Goal: Task Accomplishment & Management: Complete application form

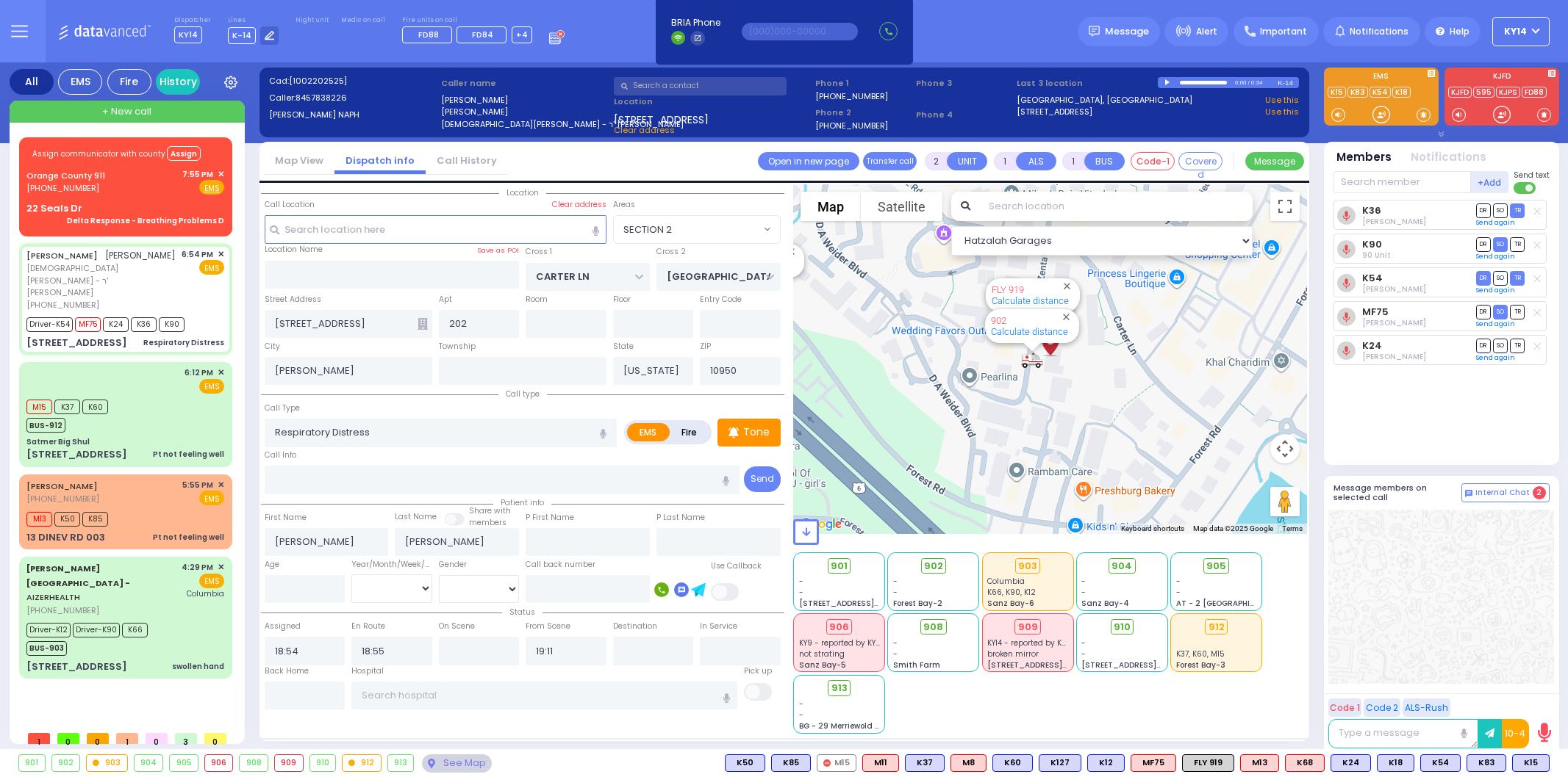
select select "SECTION 2"
select select
click at [39, 188] on rect at bounding box center [41, 186] width 12 height 12
type input "8454690911"
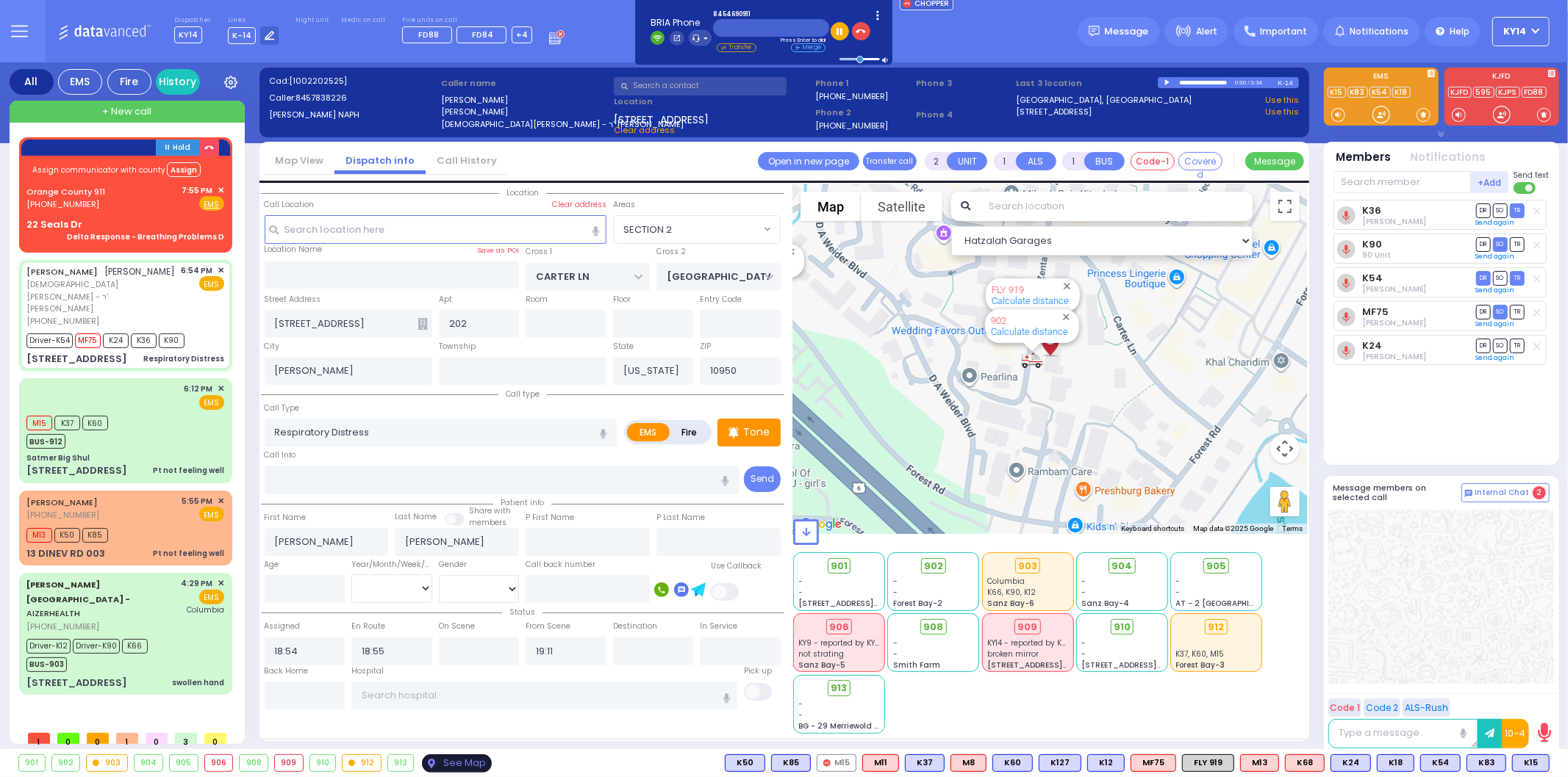
click at [451, 763] on div "See Map" at bounding box center [456, 764] width 69 height 19
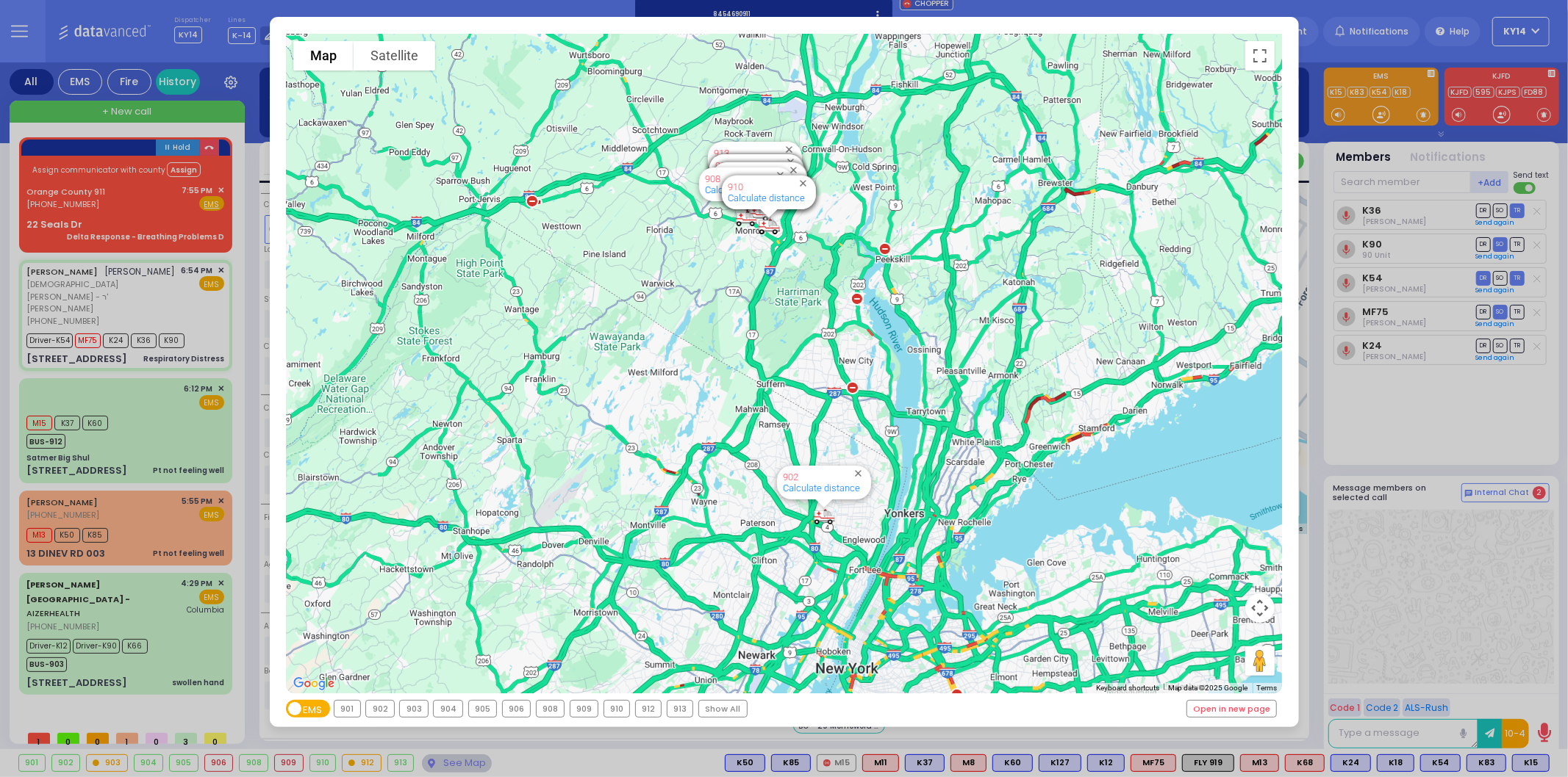
click at [49, 211] on div "To navigate the map with touch gestures double-tap and hold your finger on the …" at bounding box center [784, 388] width 1568 height 777
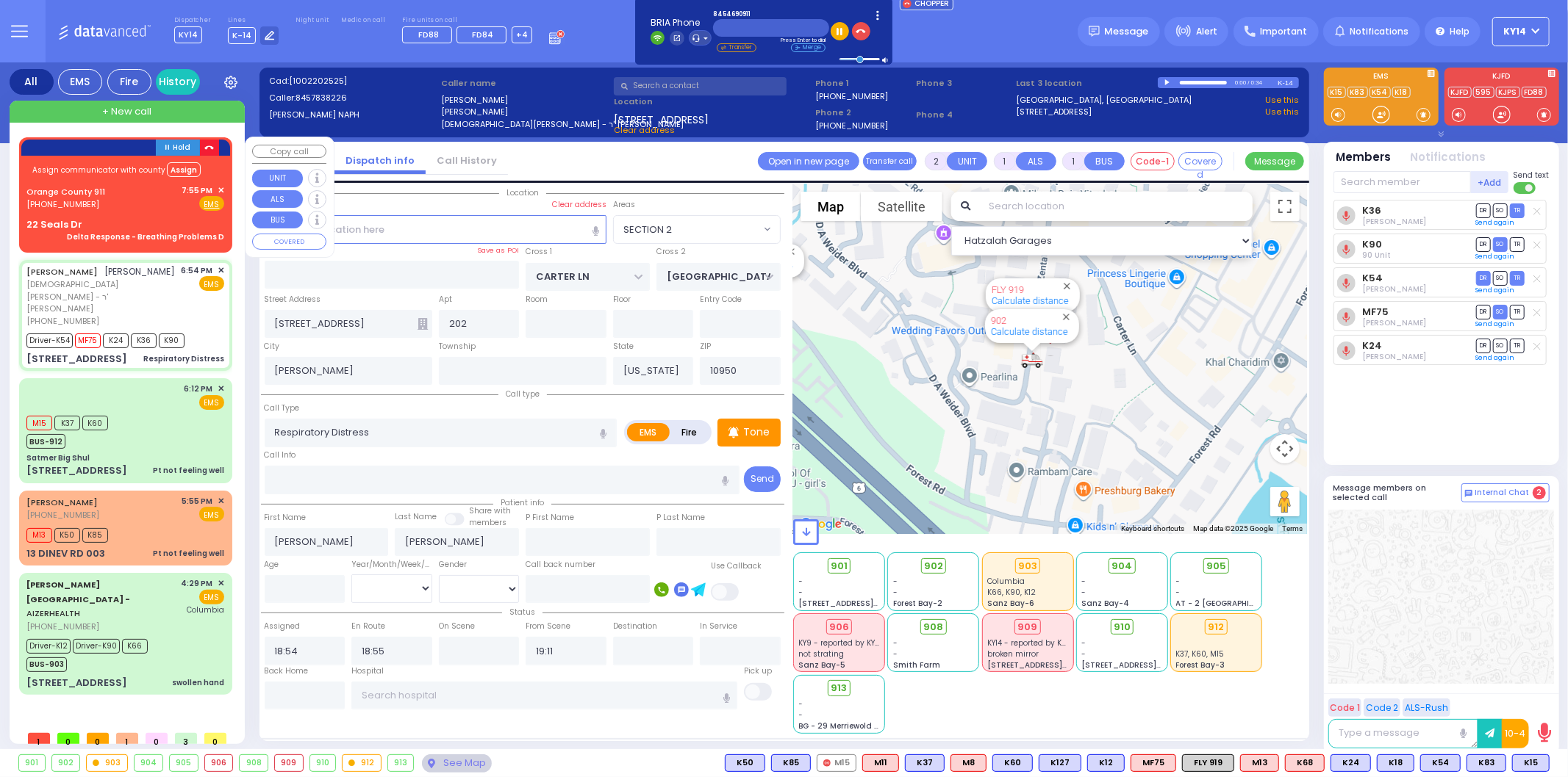
click at [208, 144] on icon "button" at bounding box center [209, 148] width 10 height 10
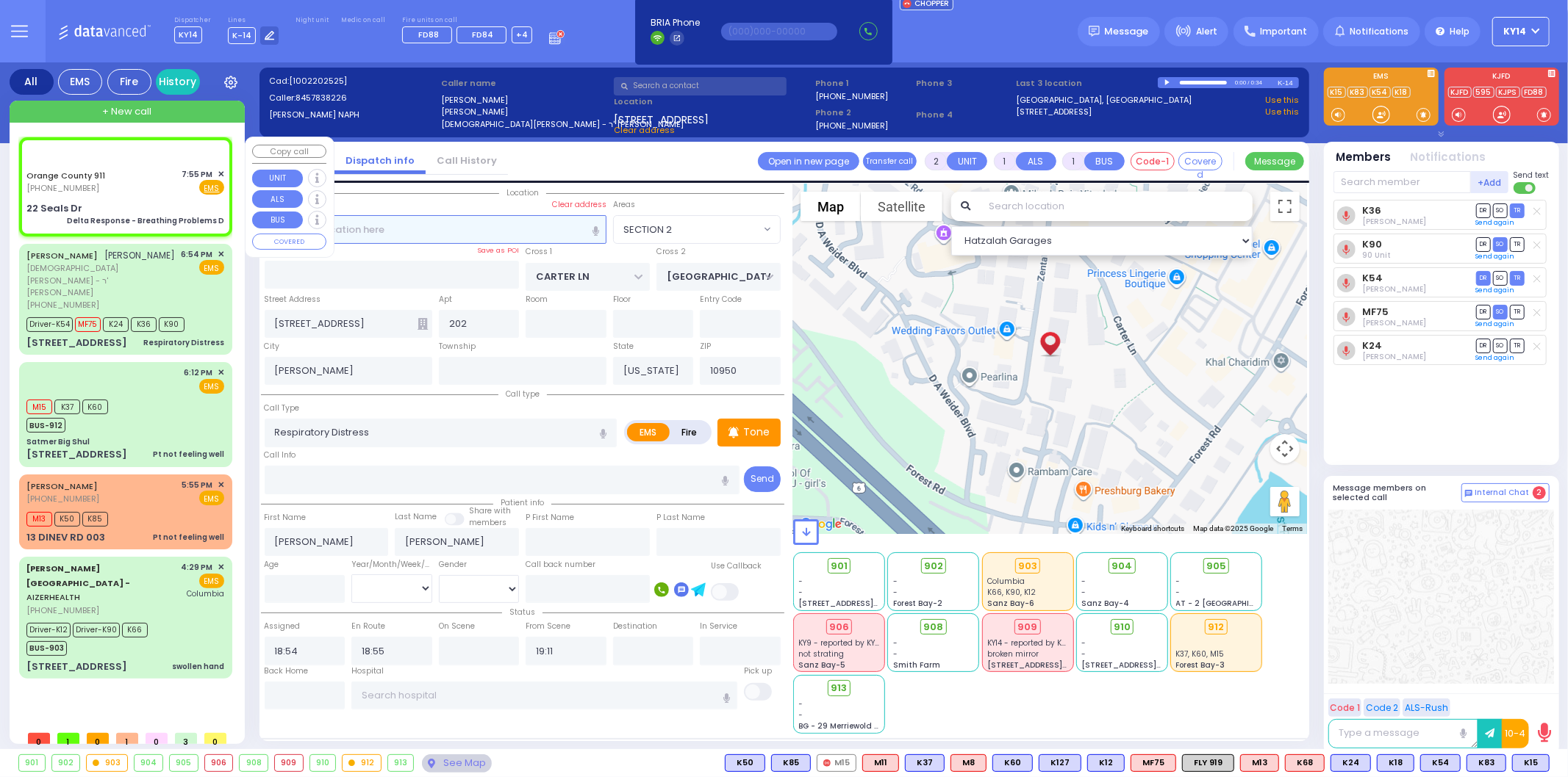
type input "6"
select select
type input "Delta Response - Breathing Problems D"
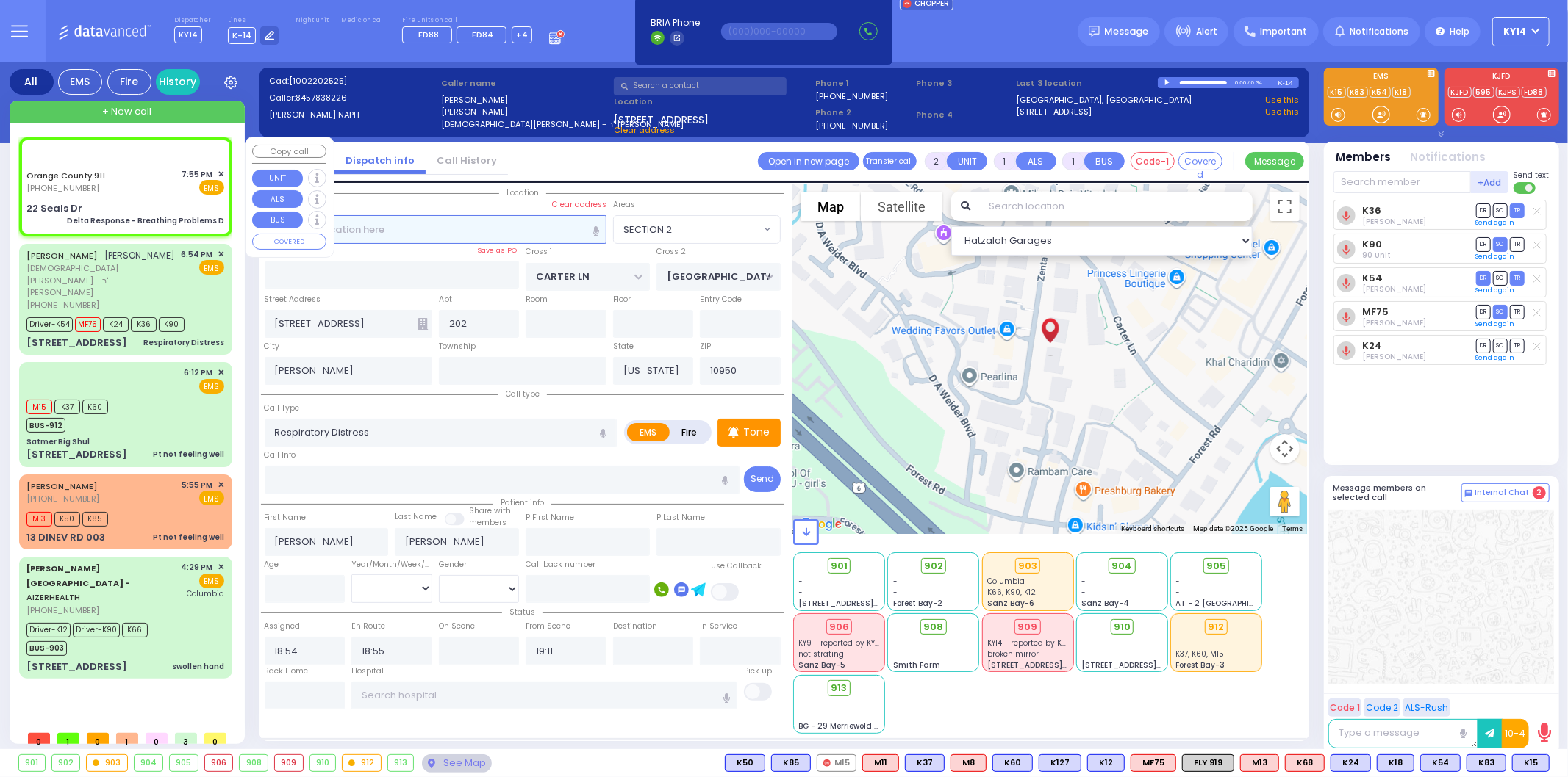
radio input "true"
type input "Nature: : Delta Response - Breathing Problems D Address: : [STREET_ADDRESS]: : …"
select select
select select "Hatzalah Garages"
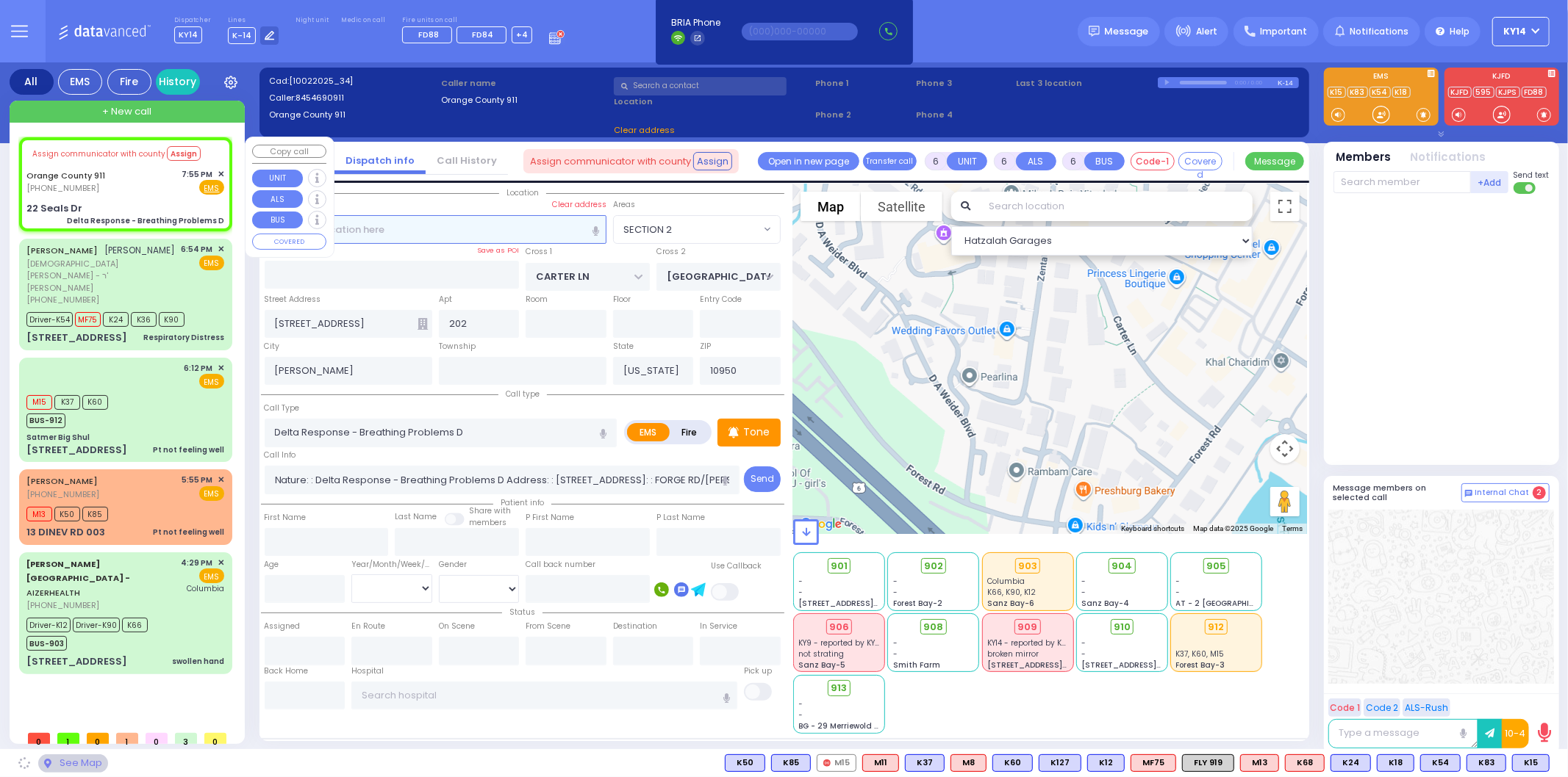
select select
radio input "true"
select select
select select "Hatzalah Garages"
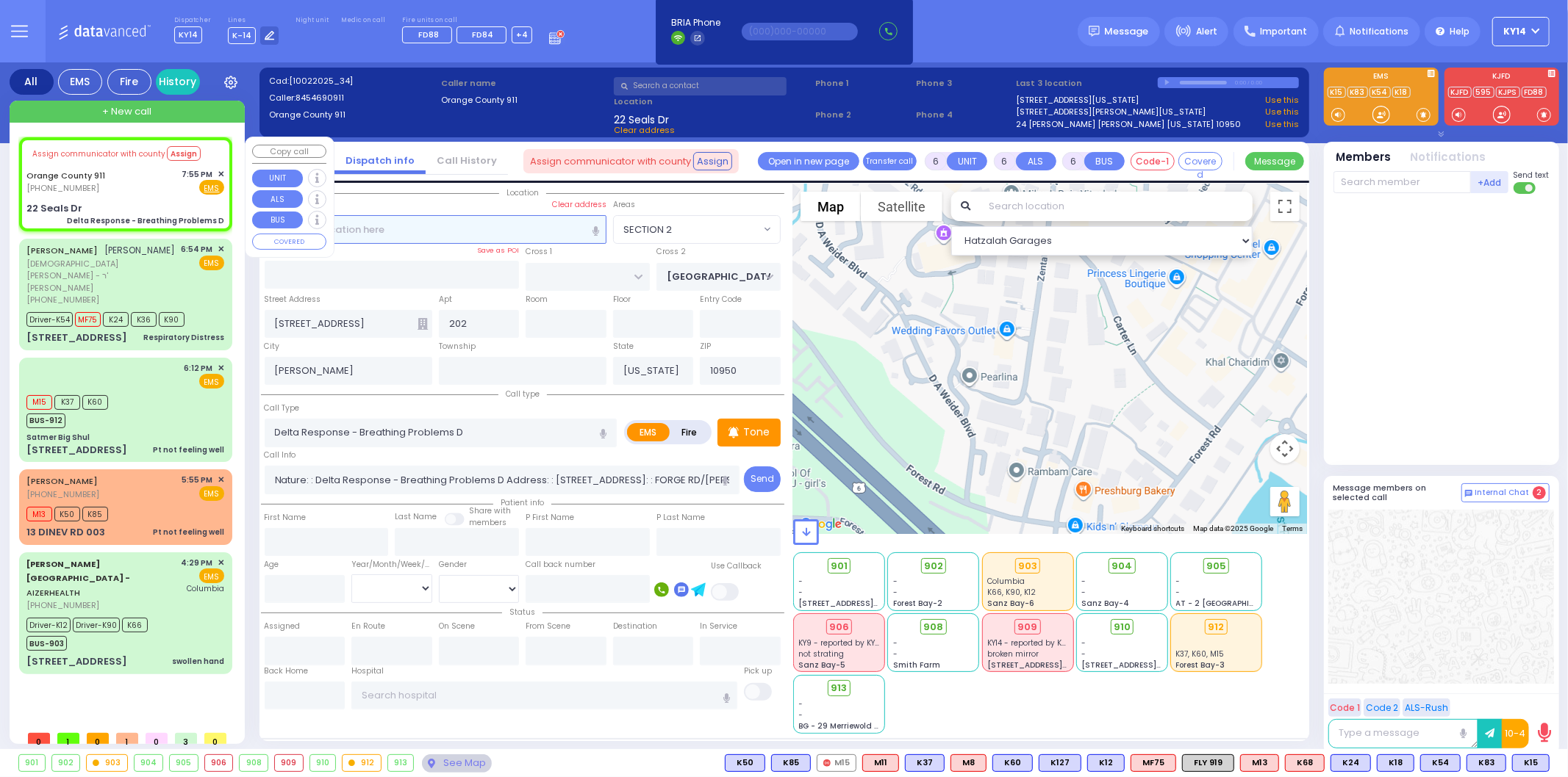
type input "22 Seals Dr"
type input "Monroe"
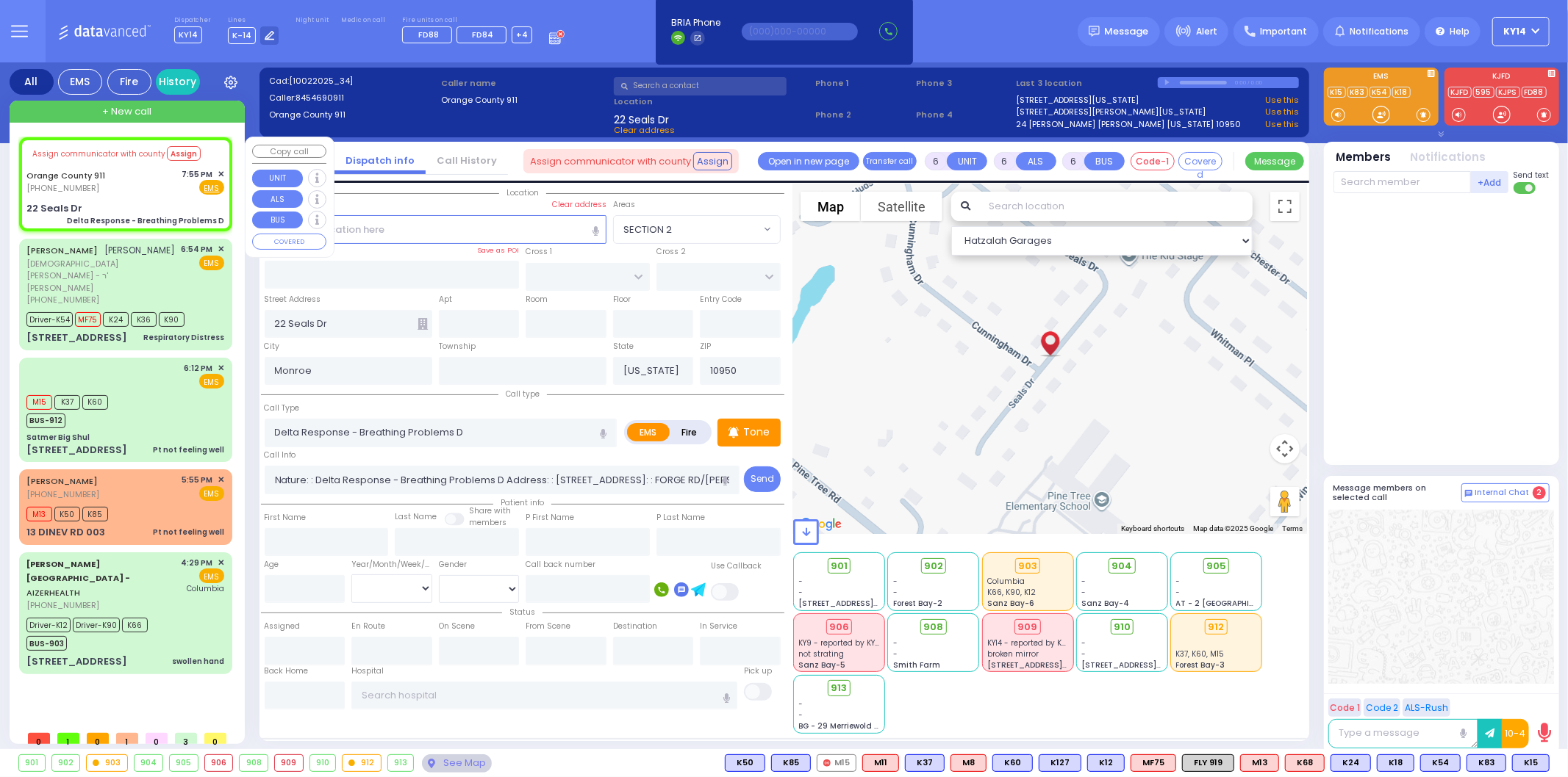
click at [178, 156] on button "Assign" at bounding box center [184, 154] width 34 height 15
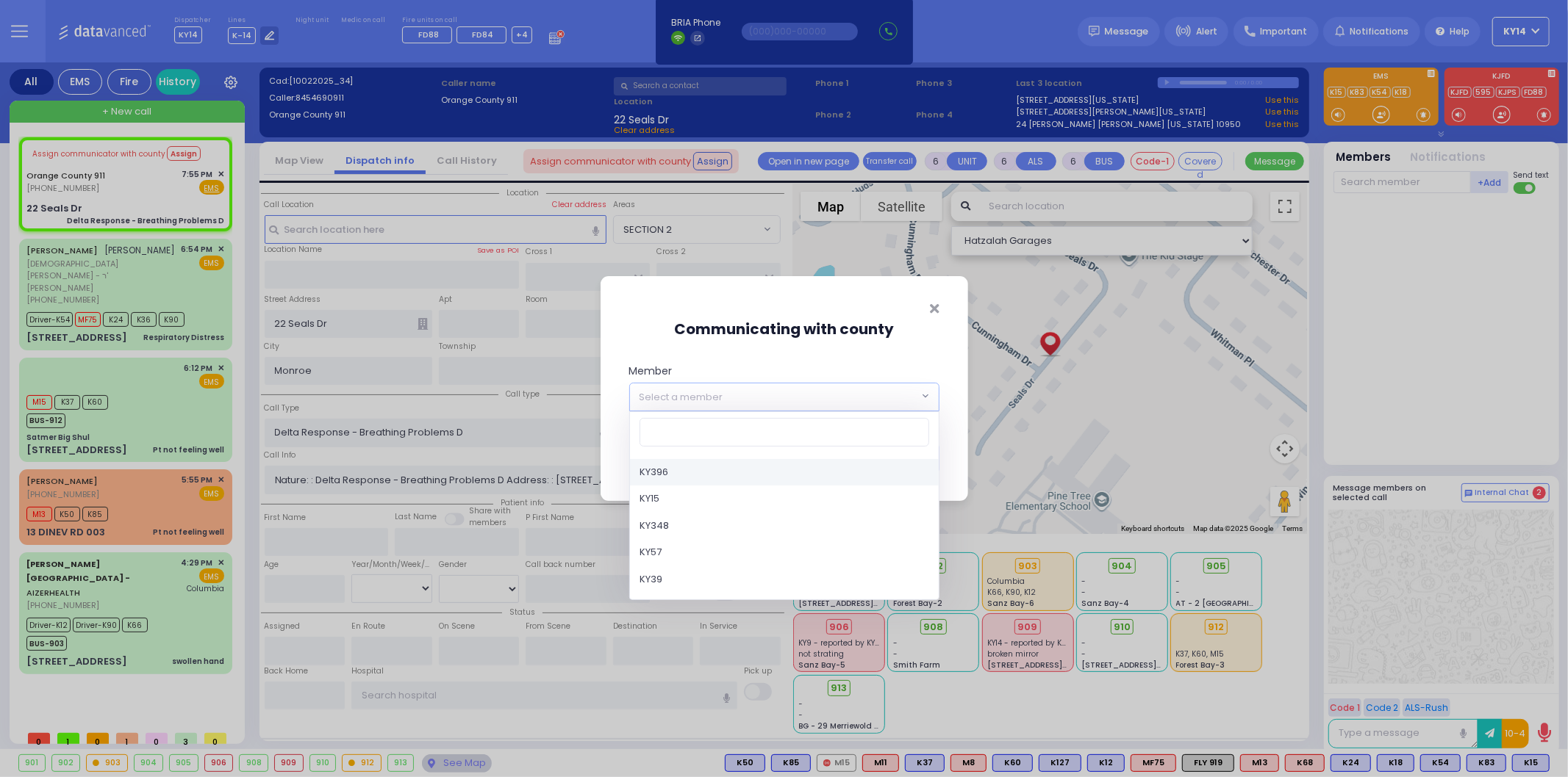
click at [888, 402] on span "Select a member" at bounding box center [774, 396] width 289 height 26
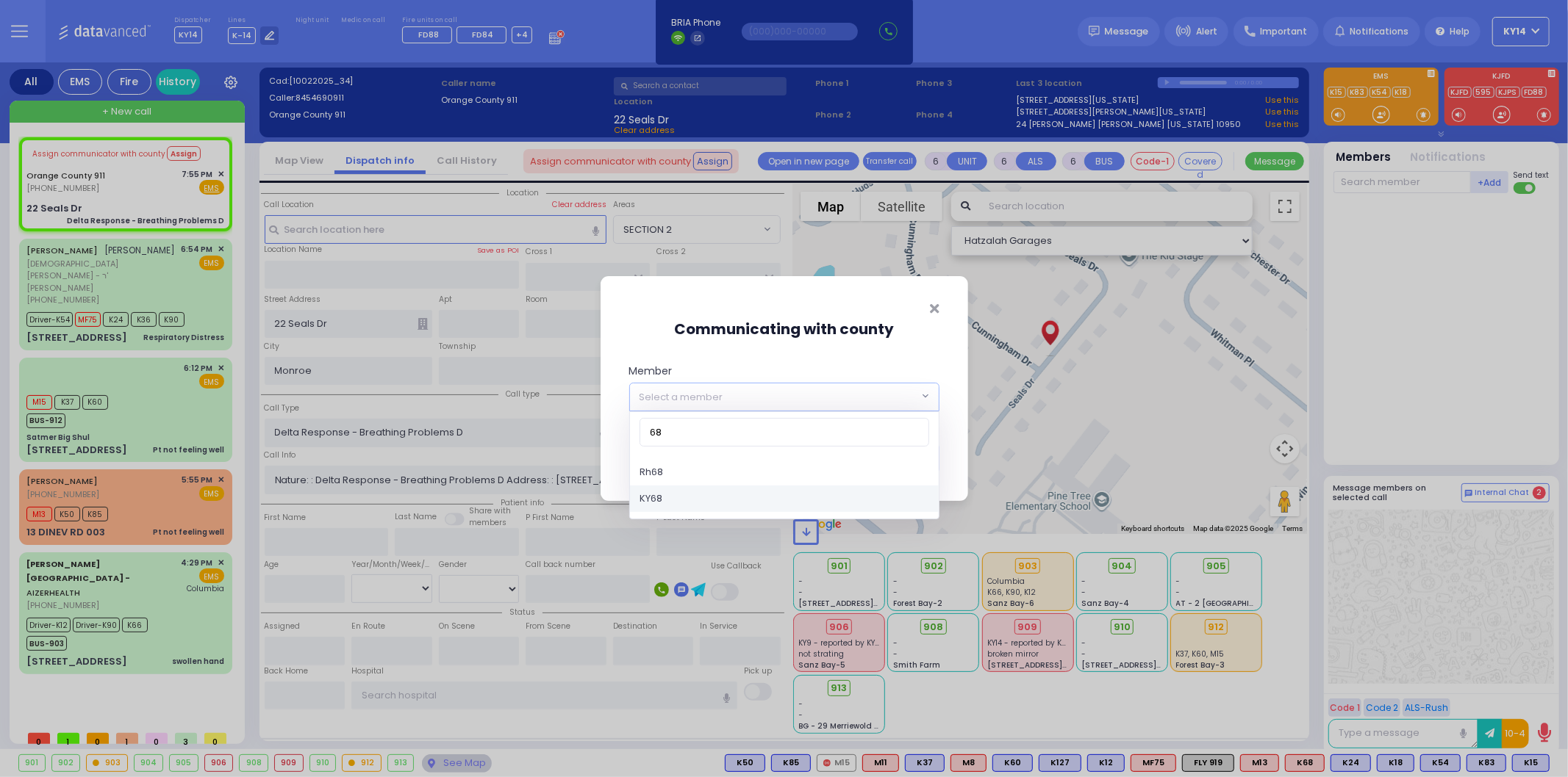
type input "68"
select select "KY68"
click at [928, 452] on button "Save" at bounding box center [917, 458] width 44 height 28
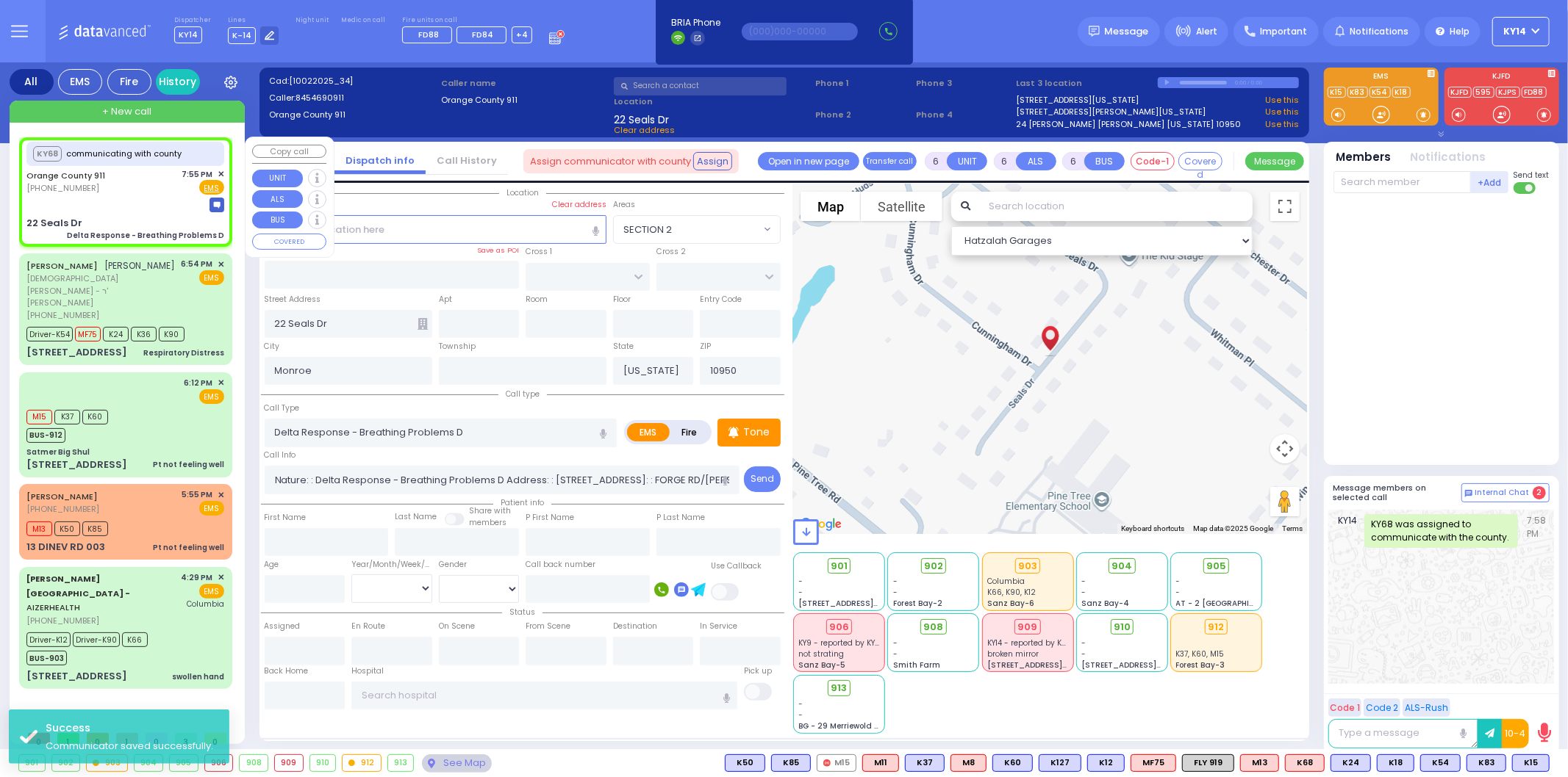
click at [221, 173] on span "✕" at bounding box center [220, 175] width 7 height 13
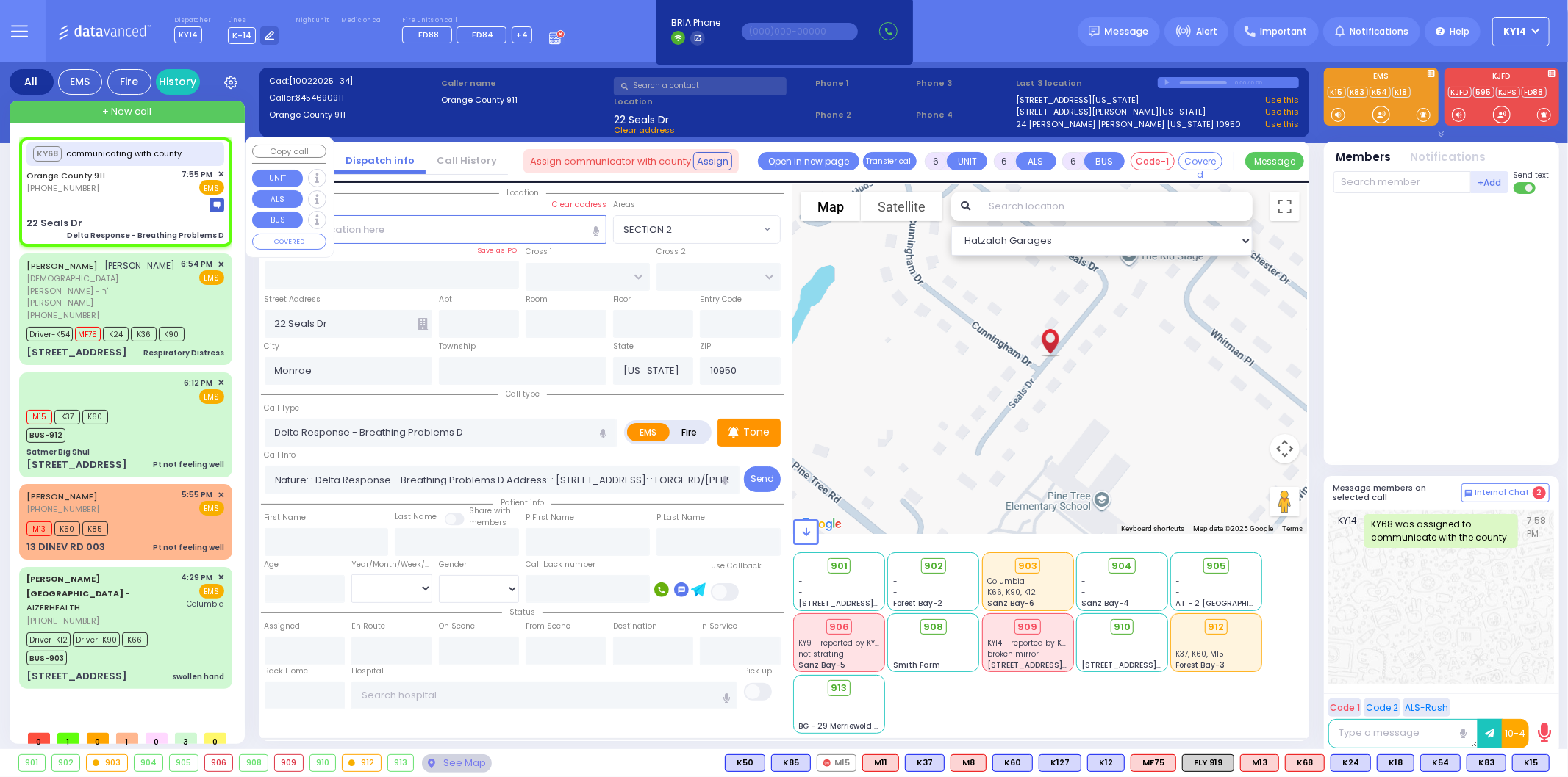
click at [226, 171] on div "KY68 communicating with county [GEOGRAPHIC_DATA] 911 [PHONE_NUMBER] 7:55 PM ✕ E…" at bounding box center [125, 191] width 208 height 104
select select
radio input "true"
select select
select select "Hatzalah Garages"
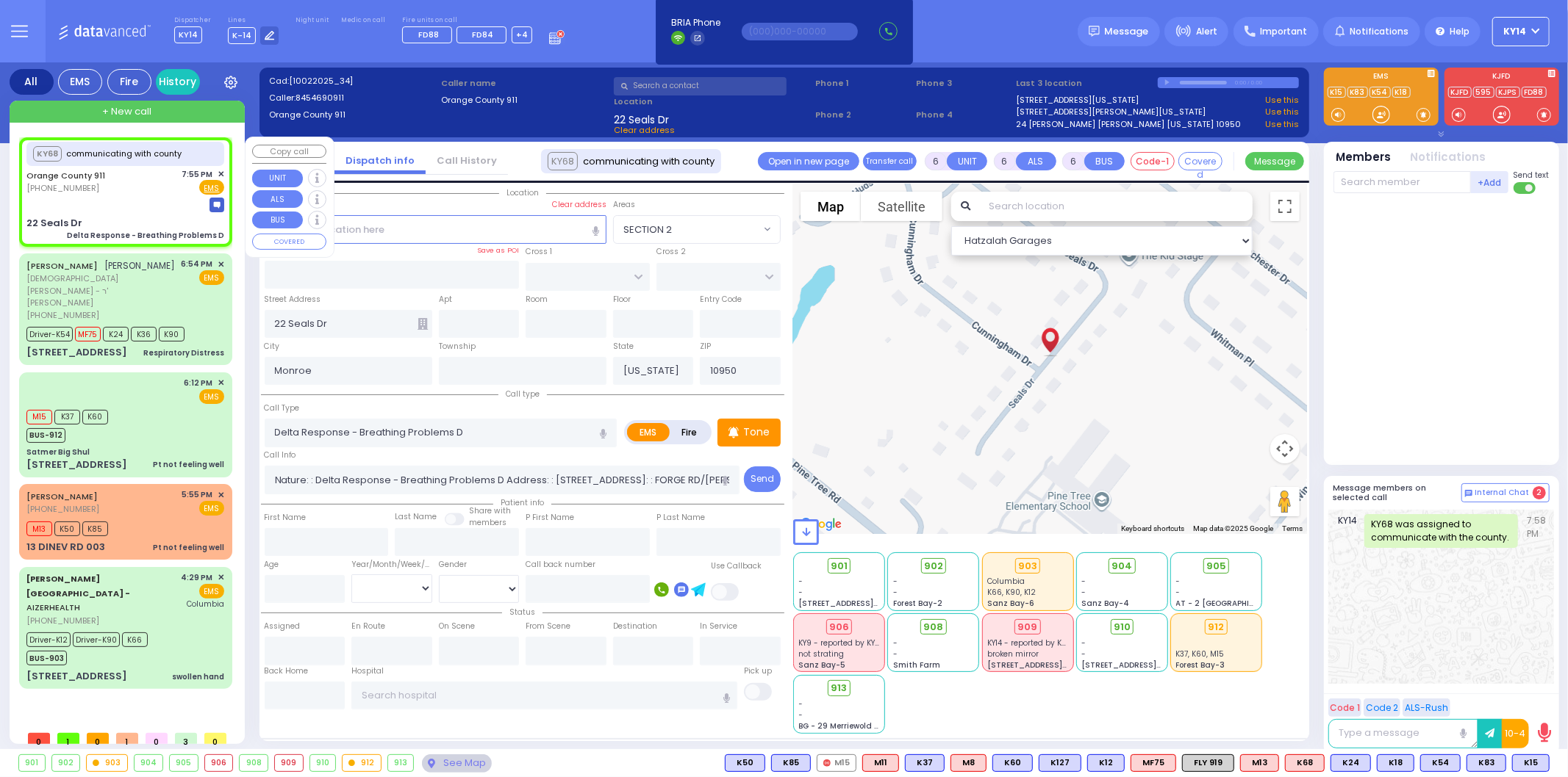
click at [222, 171] on span "✕" at bounding box center [220, 175] width 7 height 13
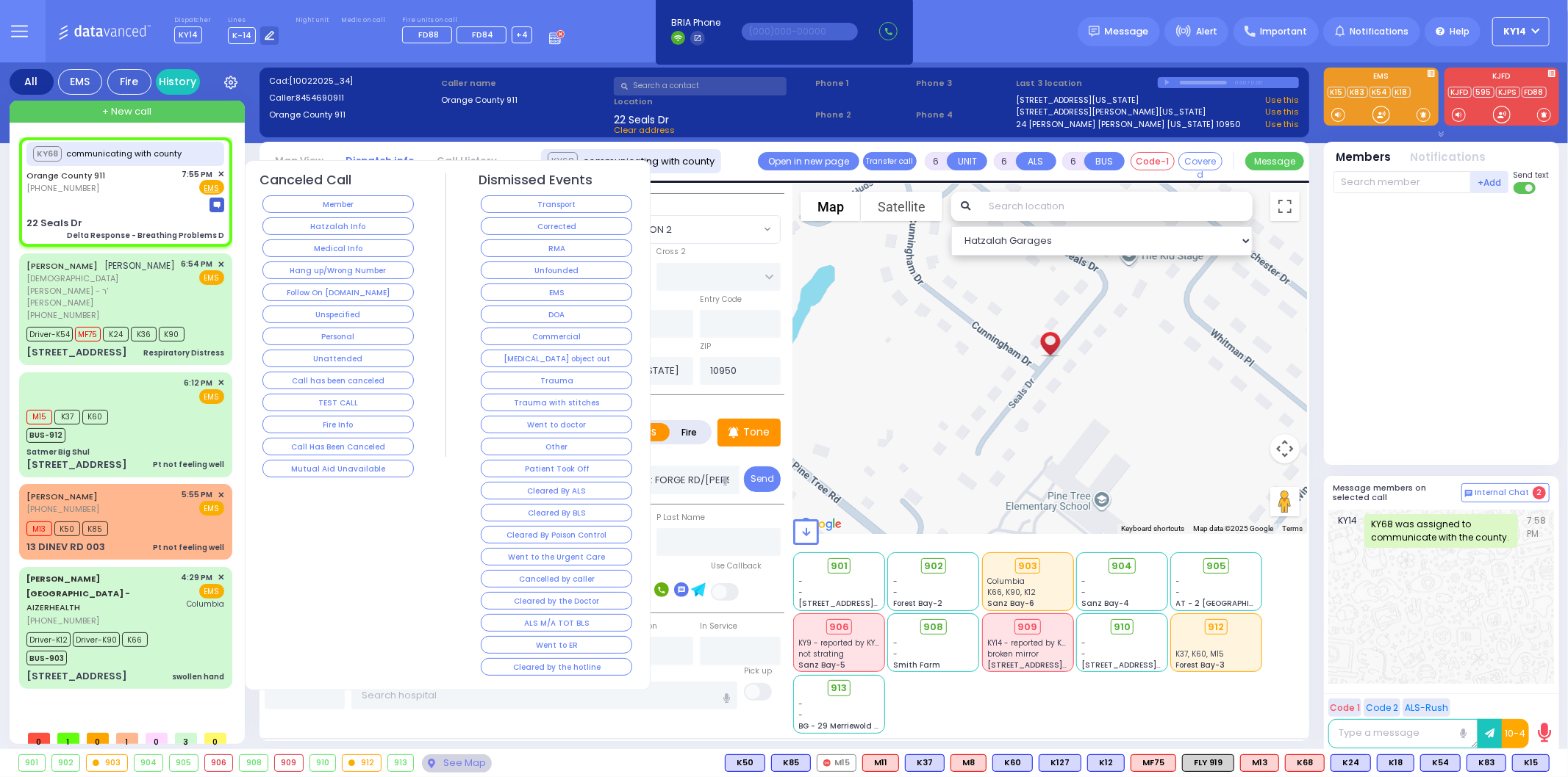
click at [601, 223] on button "Corrected" at bounding box center [556, 226] width 151 height 18
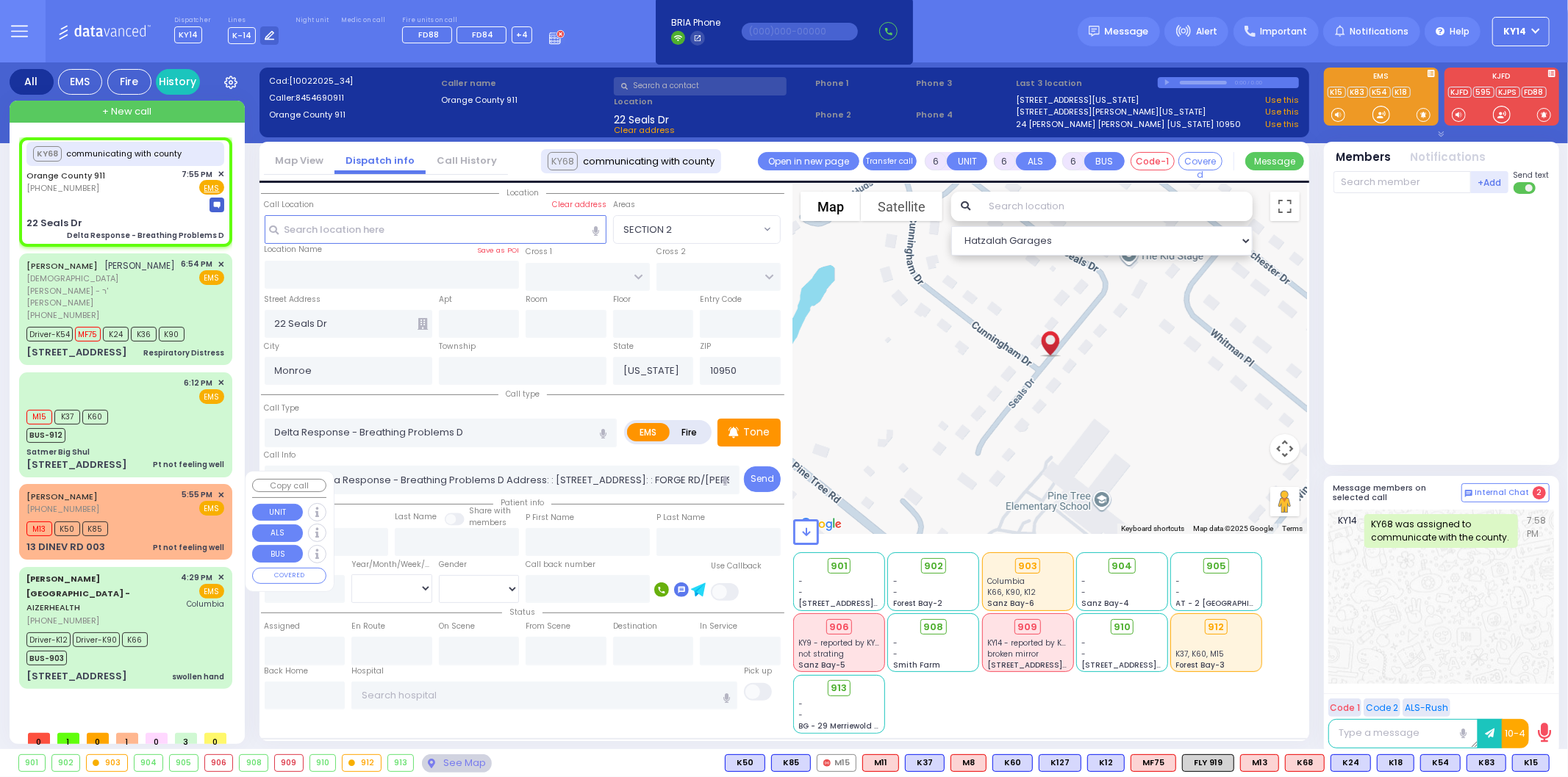
select select
radio input "true"
select select
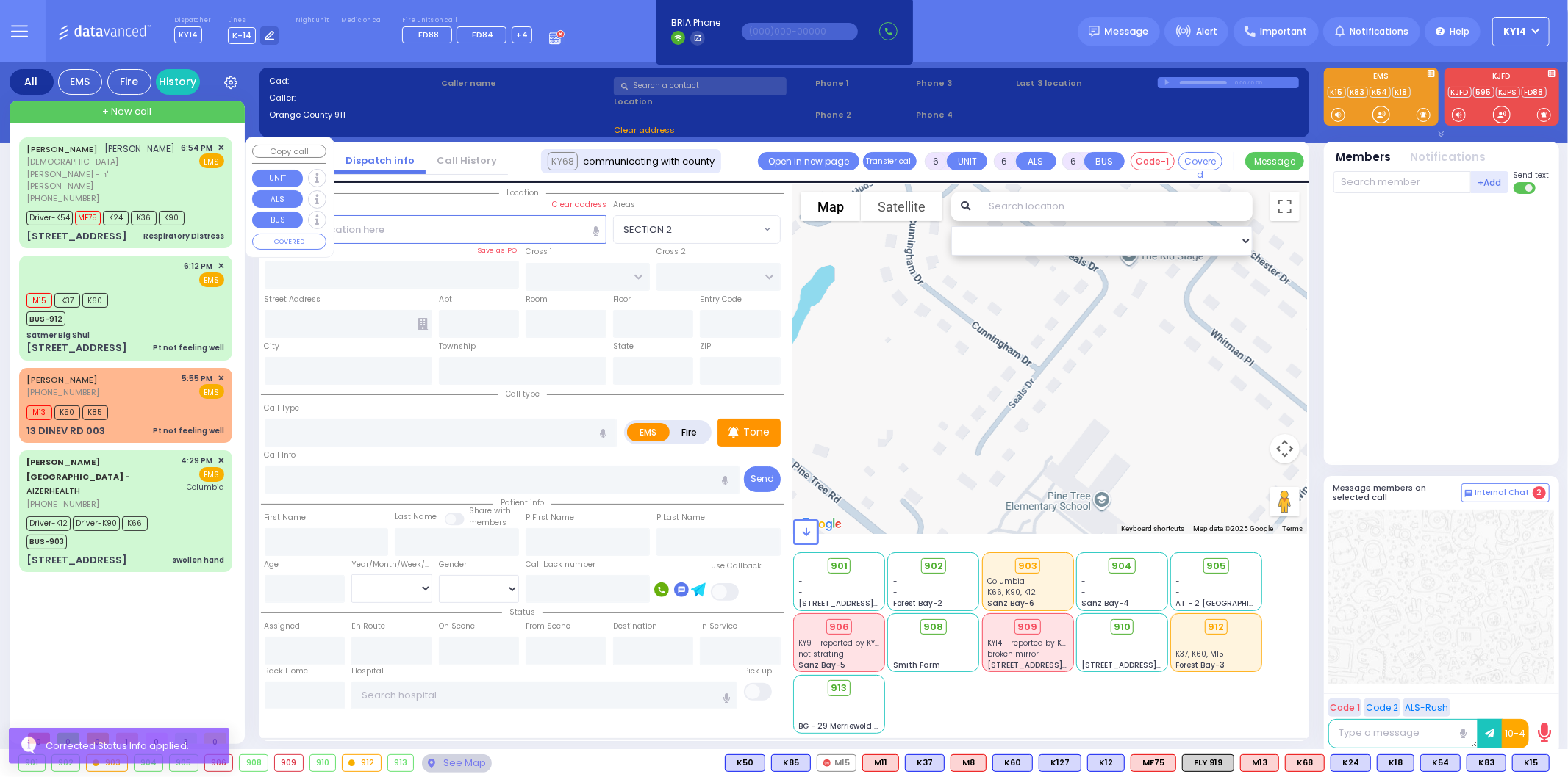
click at [90, 177] on span "[DEMOGRAPHIC_DATA][PERSON_NAME] - ר' [PERSON_NAME]" at bounding box center [101, 174] width 150 height 37
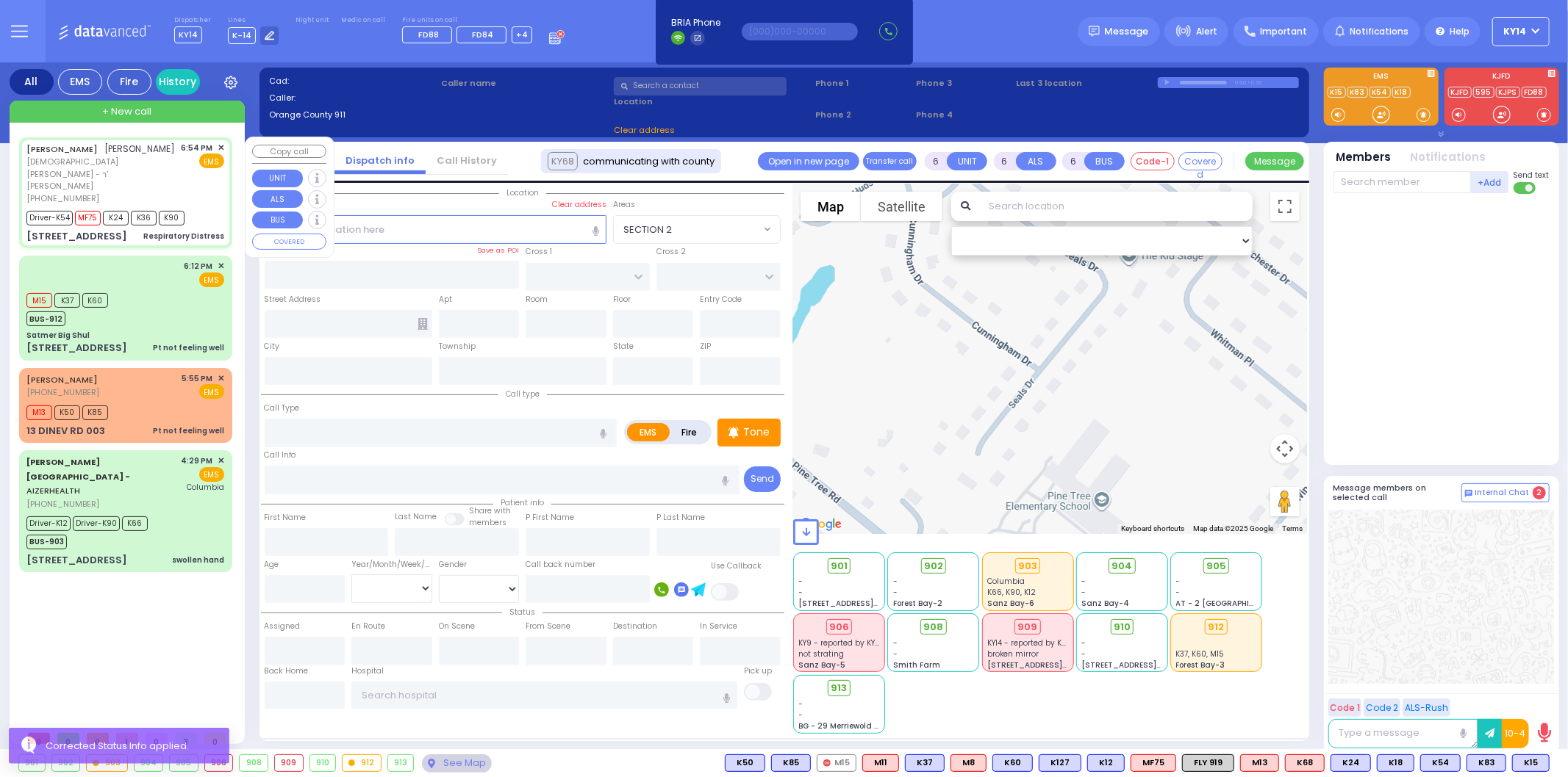
type input "2"
type input "1"
select select
type input "Respiratory Distress"
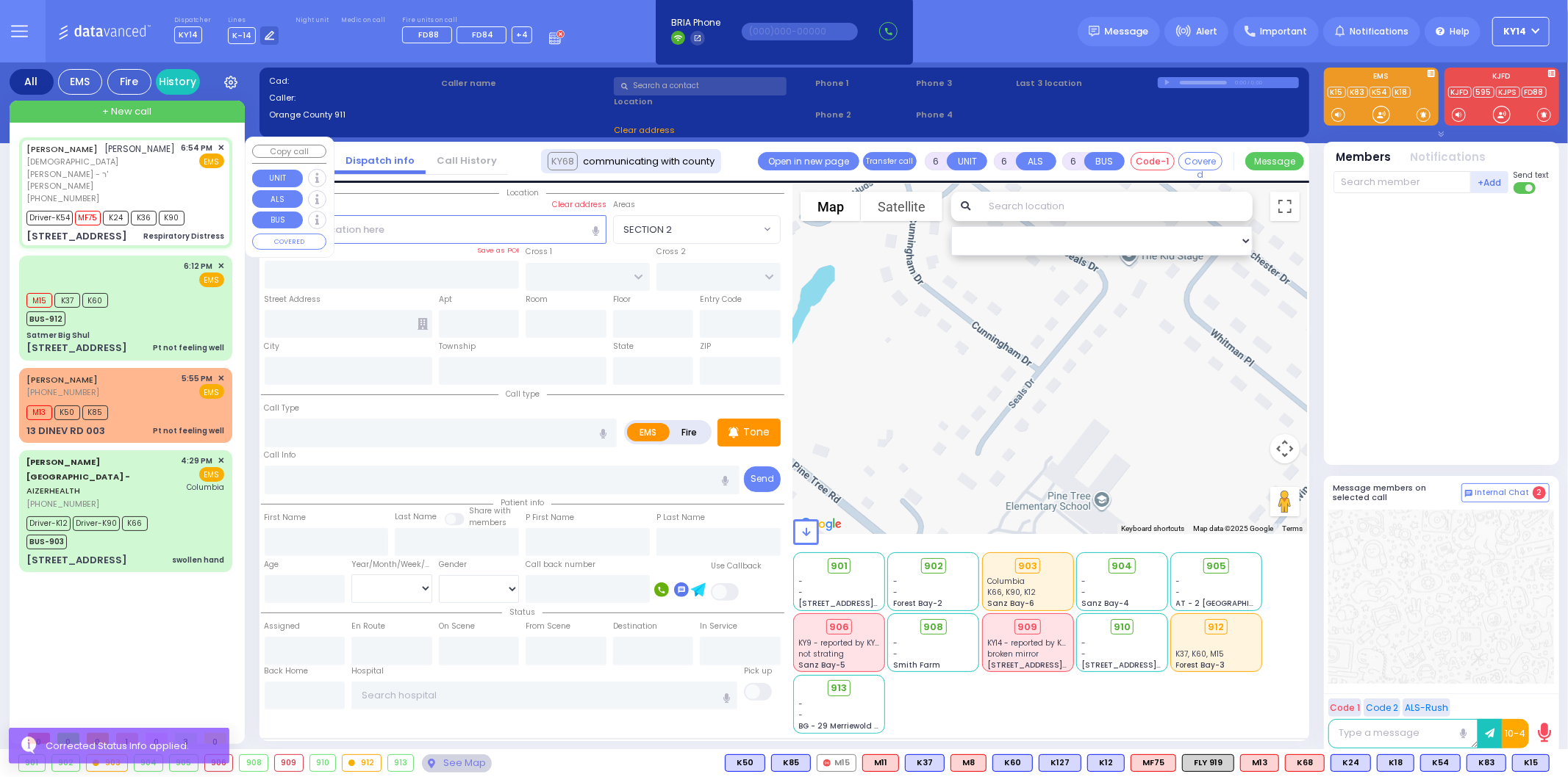
radio input "true"
type input "[PERSON_NAME]"
select select
type input "18:54"
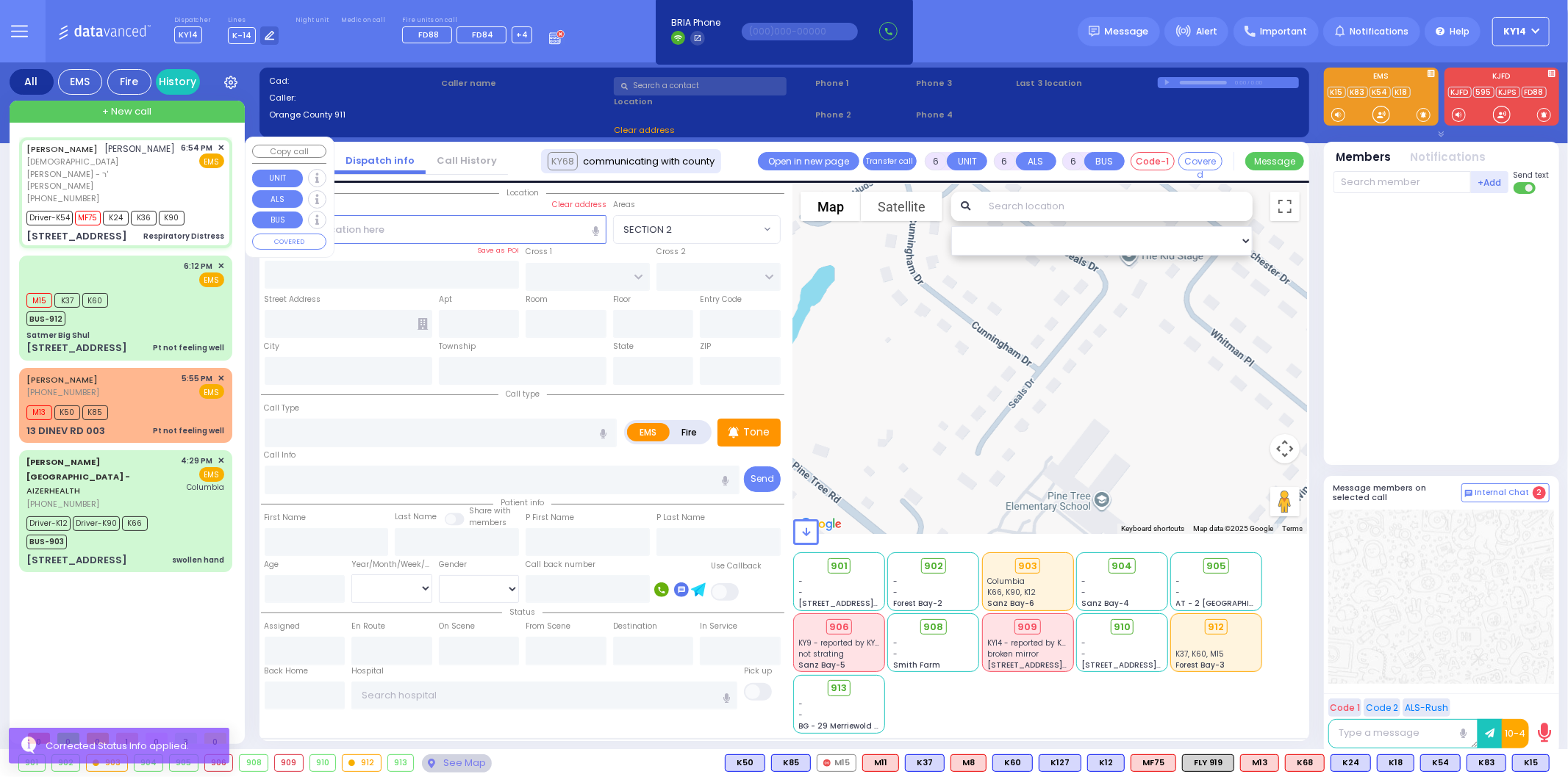
type input "18:55"
type input "19:11"
select select "Hatzalah Garages"
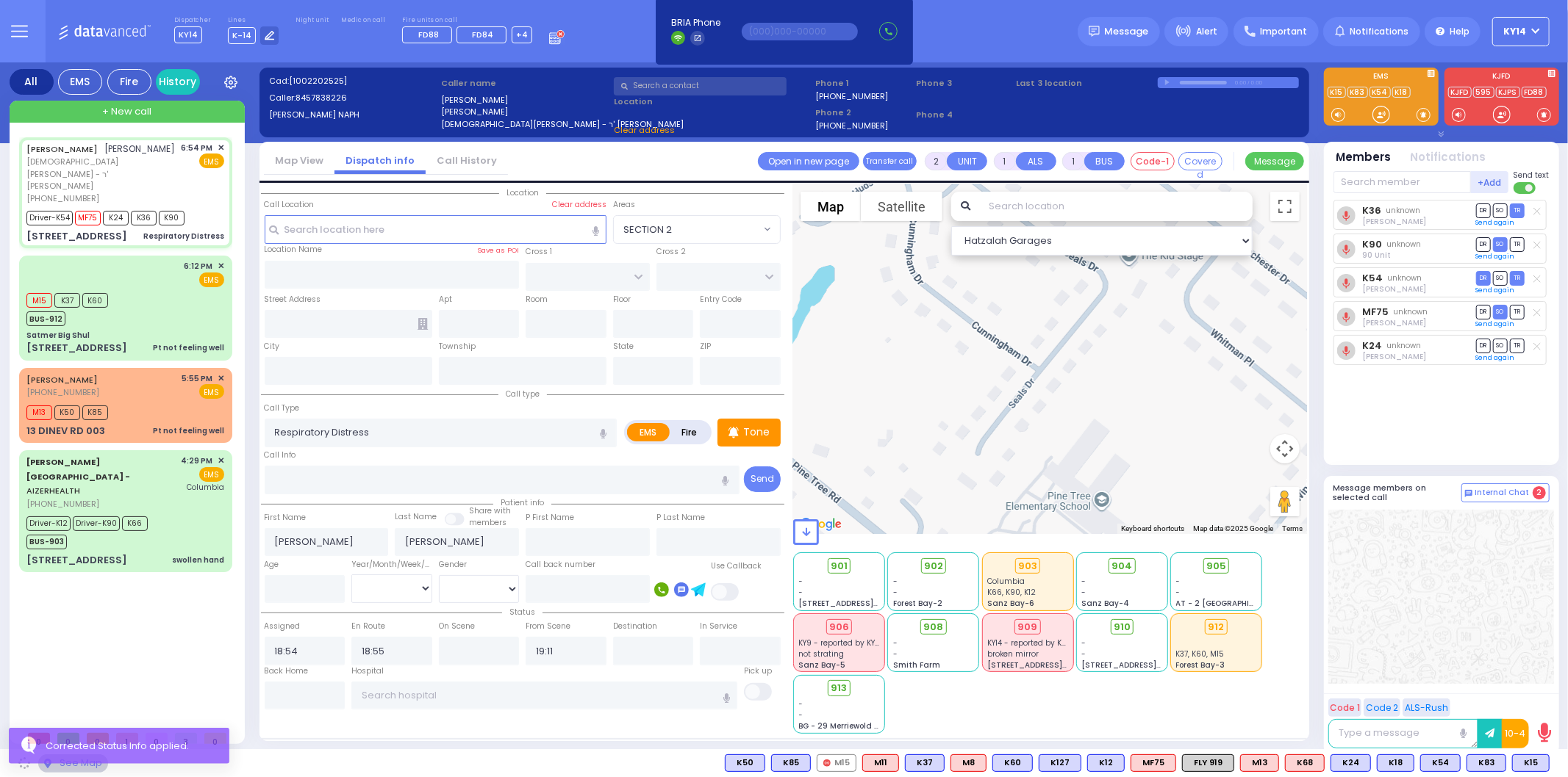
type input "CARTER LN"
type input "[GEOGRAPHIC_DATA]"
type input "[STREET_ADDRESS]"
type input "202"
type input "[PERSON_NAME]"
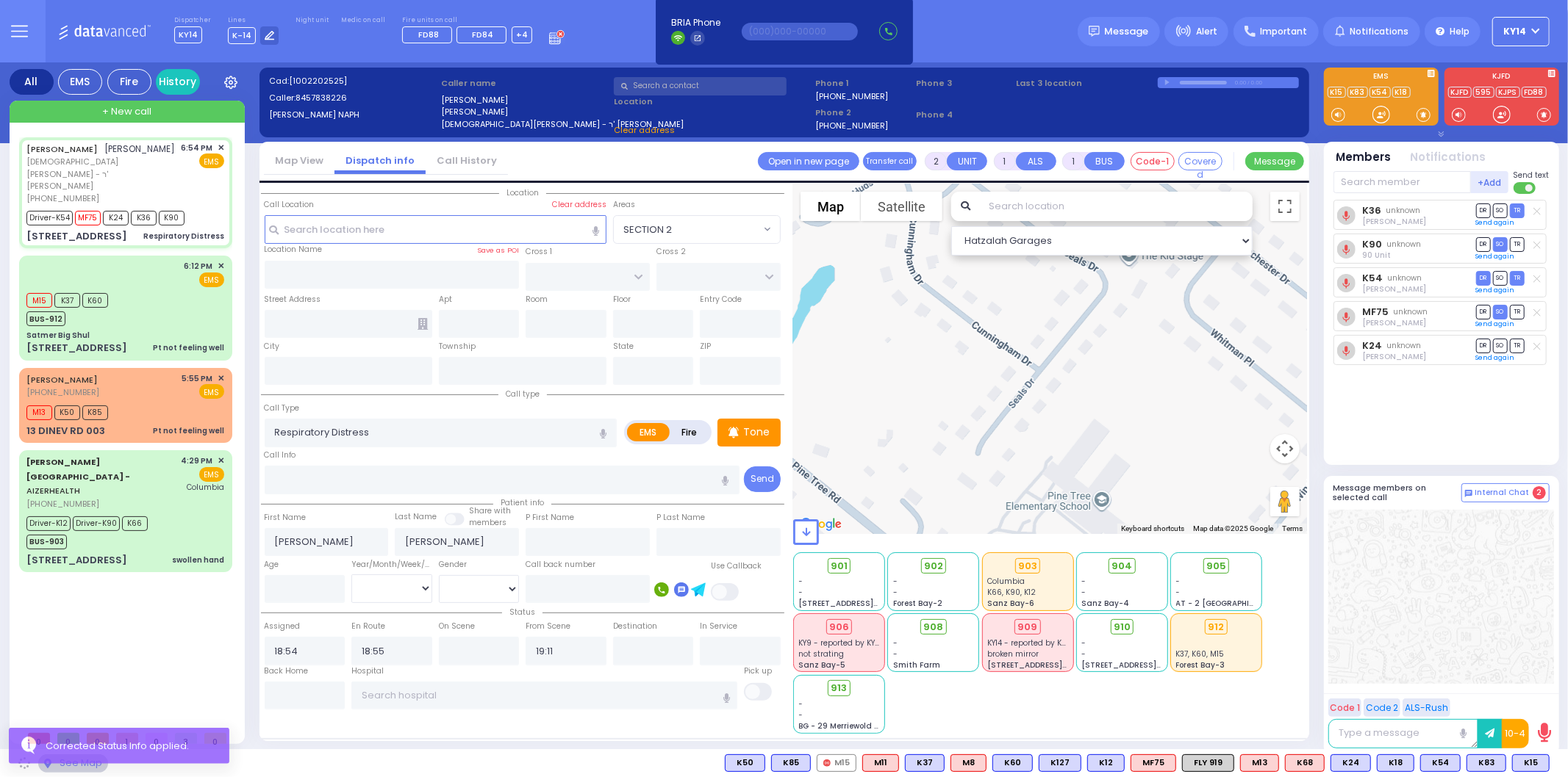
type input "[US_STATE]"
type input "10950"
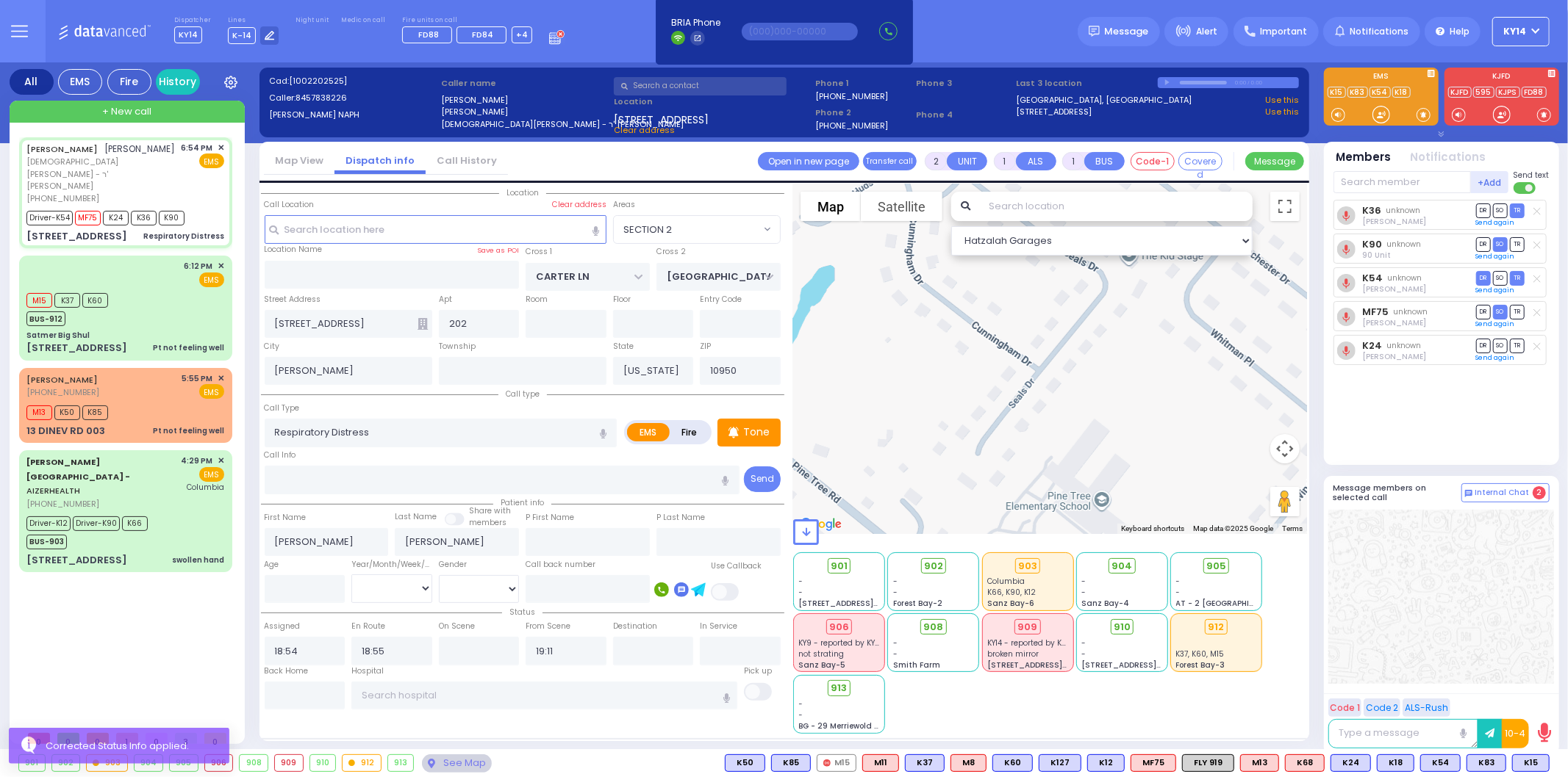
select select "SECTION 2"
click at [929, 559] on span "902" at bounding box center [938, 566] width 19 height 15
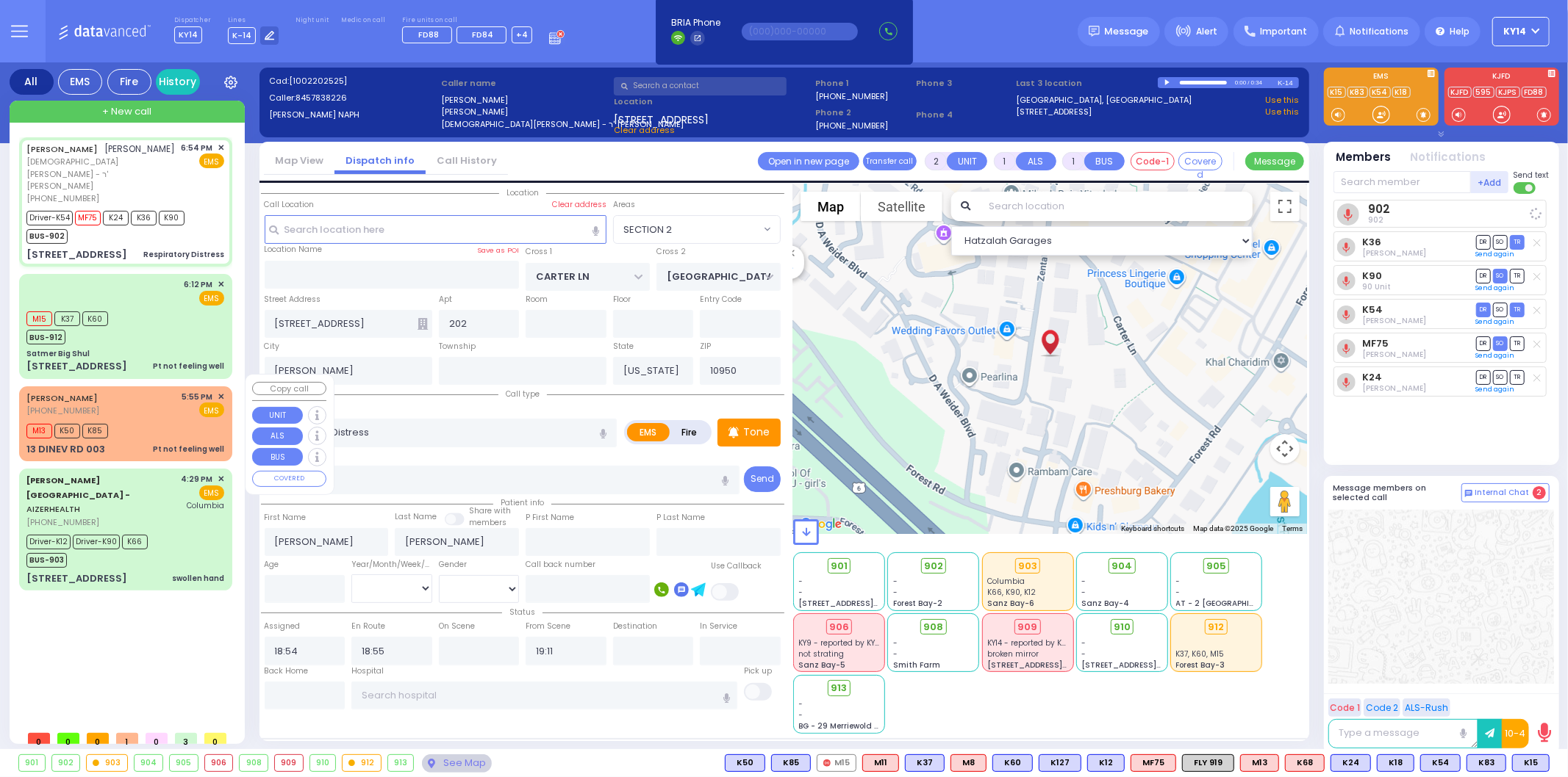
select select
radio input "true"
select select
select select "Hatzalah Garages"
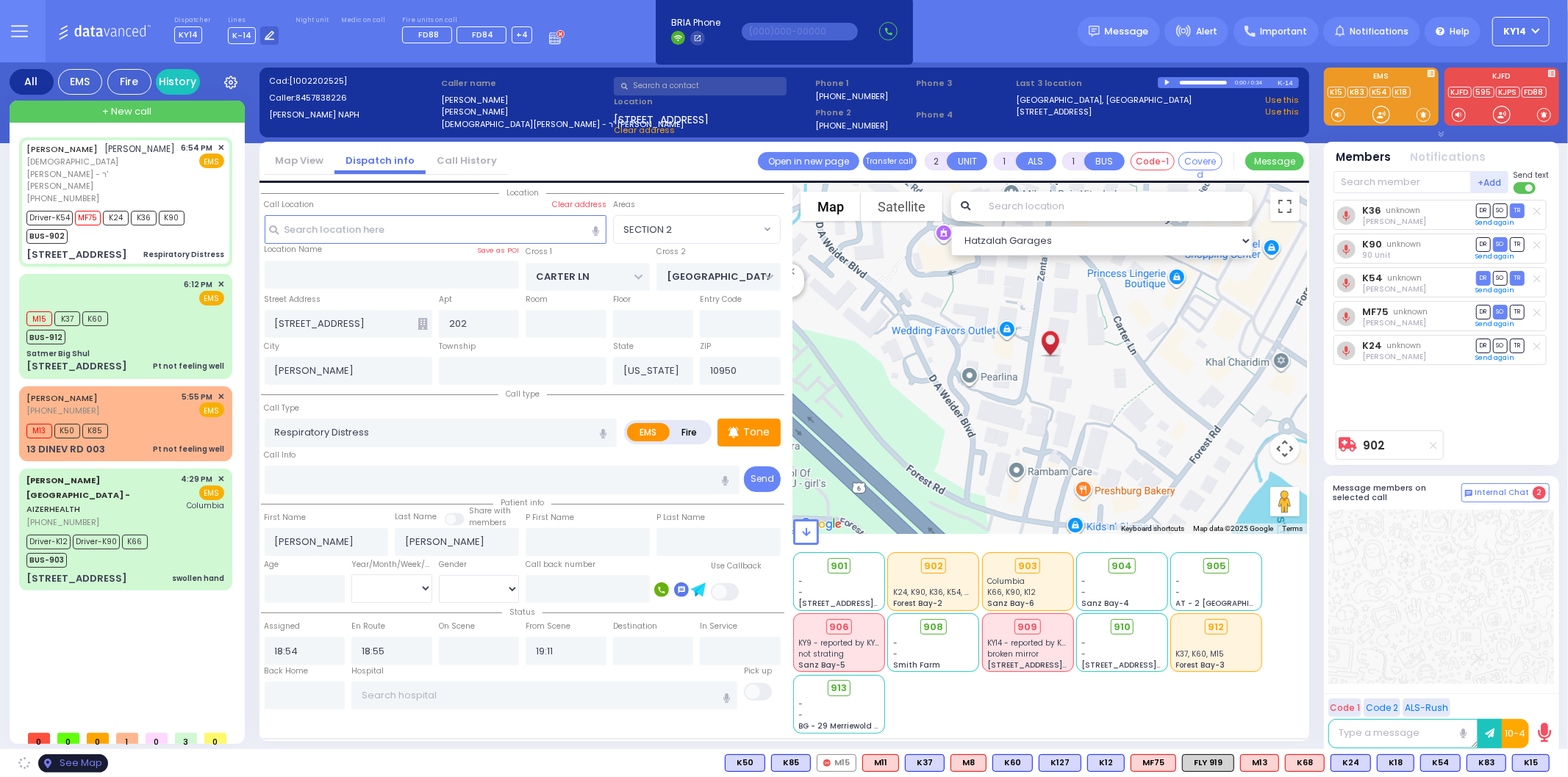
select select "SECTION 2"
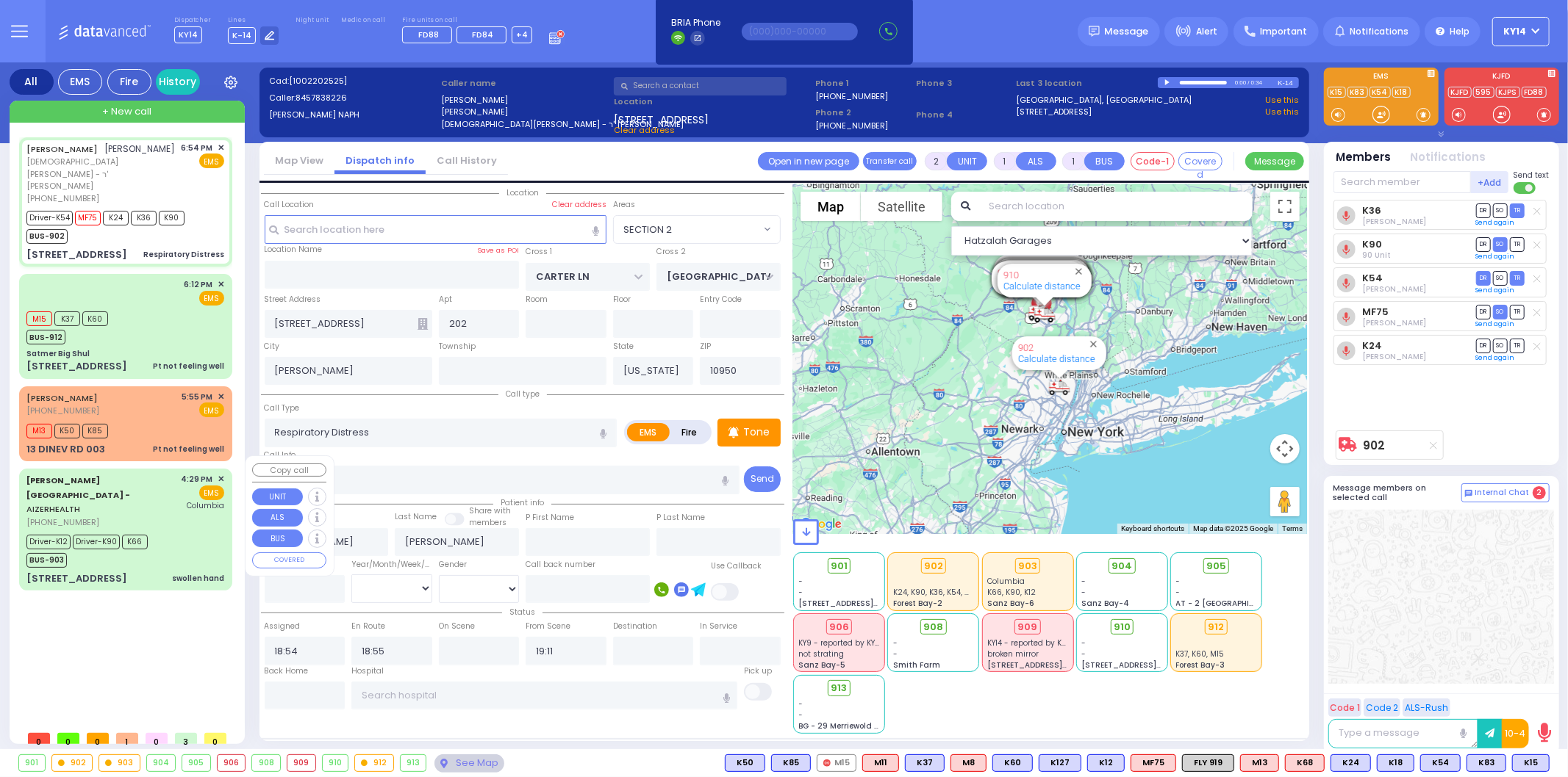
click at [150, 531] on div "Driver-K12 Driver-K90 K66 BUS-903" at bounding box center [91, 549] width 131 height 37
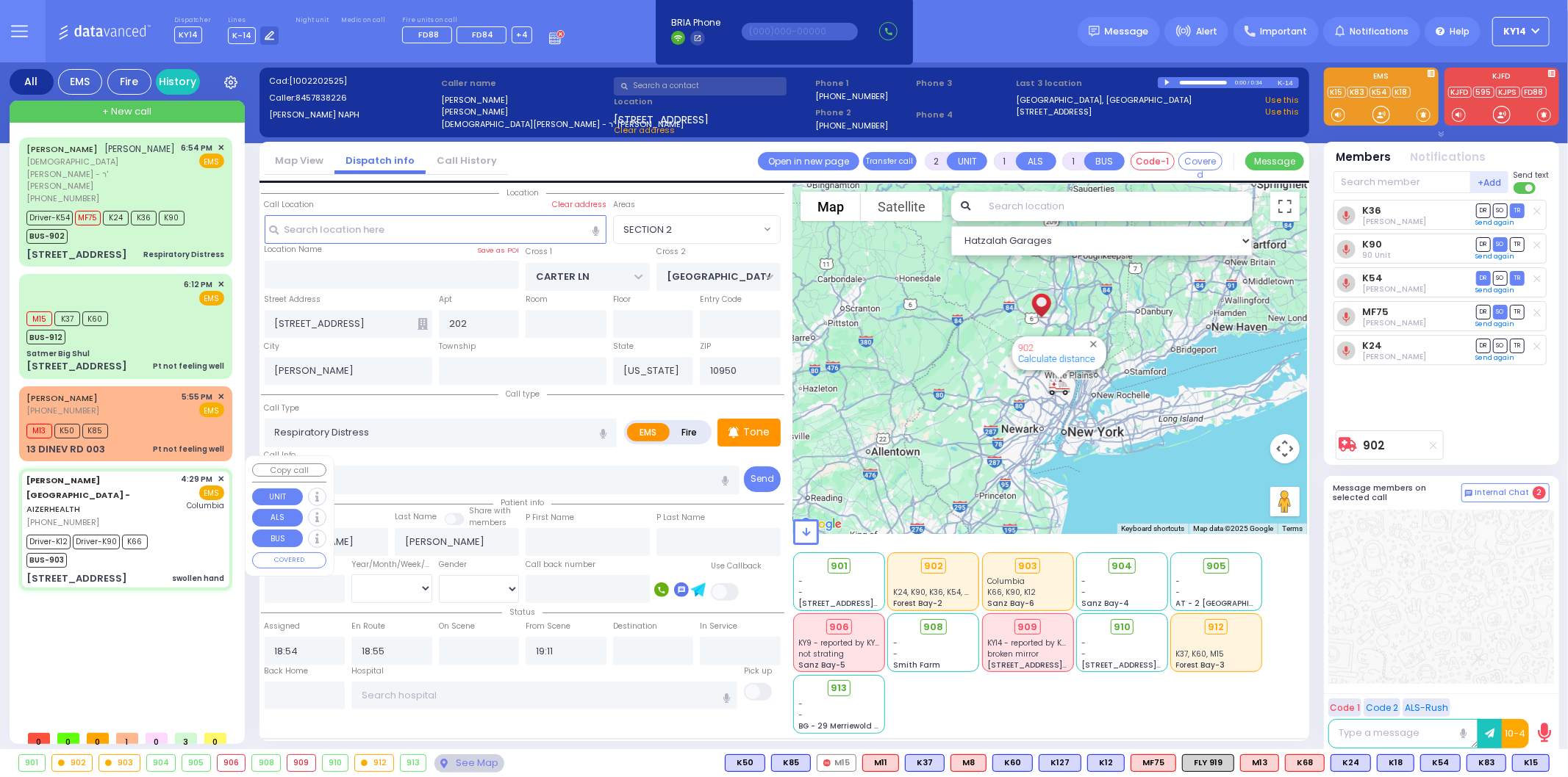
type input "6"
select select
type input "swollen hand"
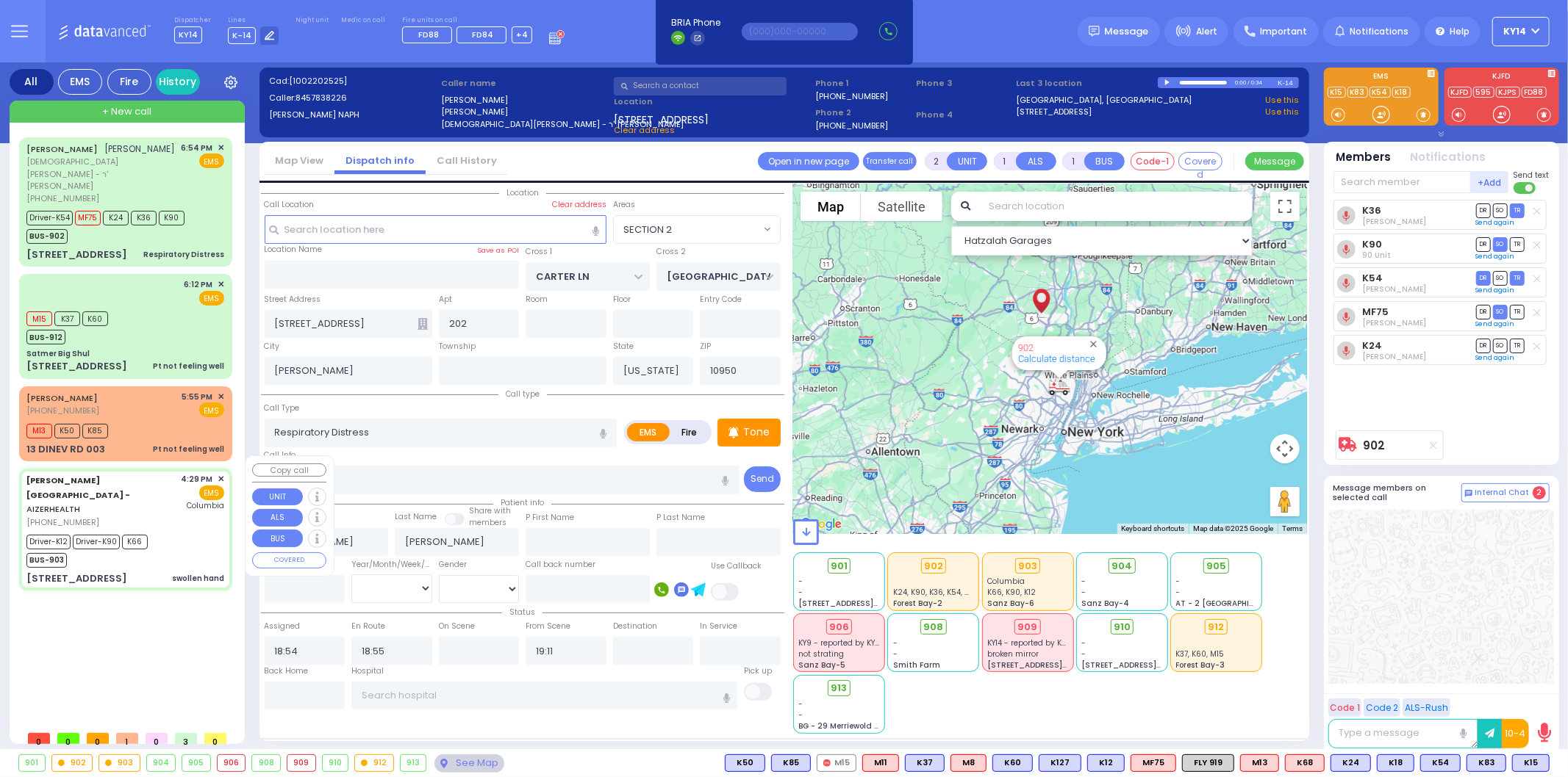
radio input "true"
type input "[PERSON_NAME]"
type input "Kohn"
type input "12"
select select "Year"
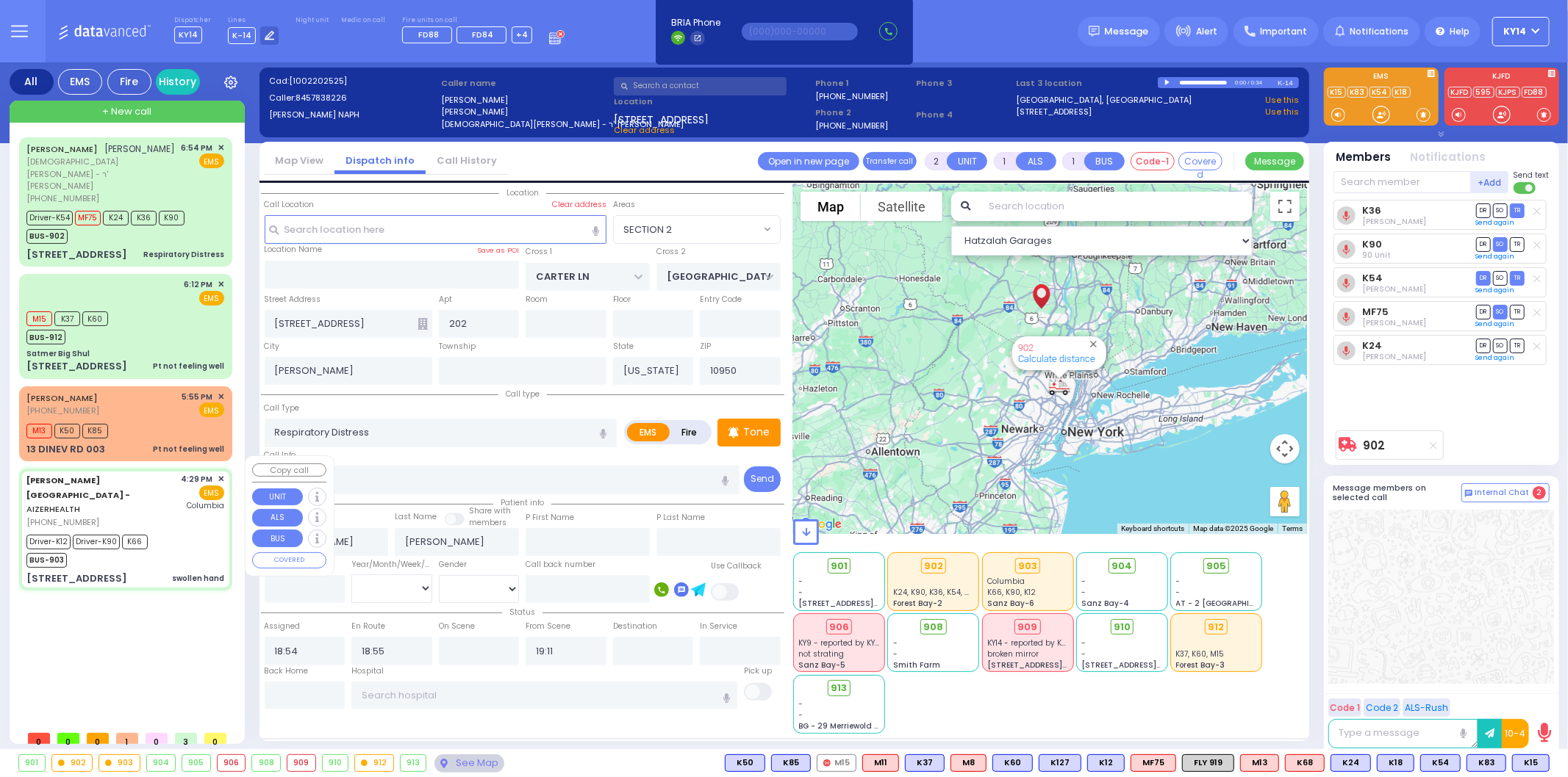
select select "[DEMOGRAPHIC_DATA]"
type input "16:29"
type input "16:32"
type input "16:35"
type input "17:00"
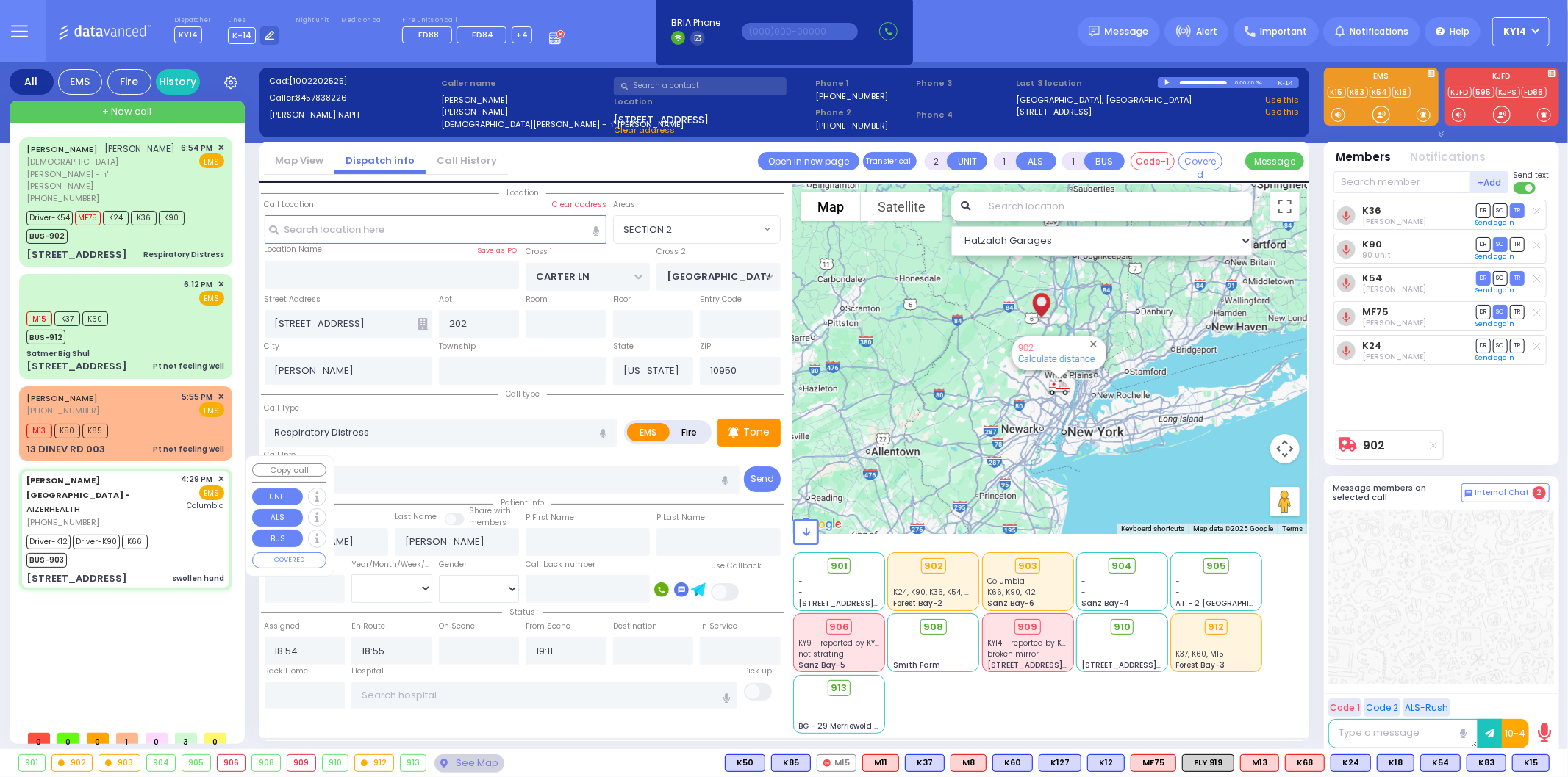
type input "17:46"
type input "17:54"
type input "[US_STATE][GEOGRAPHIC_DATA]- [GEOGRAPHIC_DATA]"
select select "Hatzalah Garages"
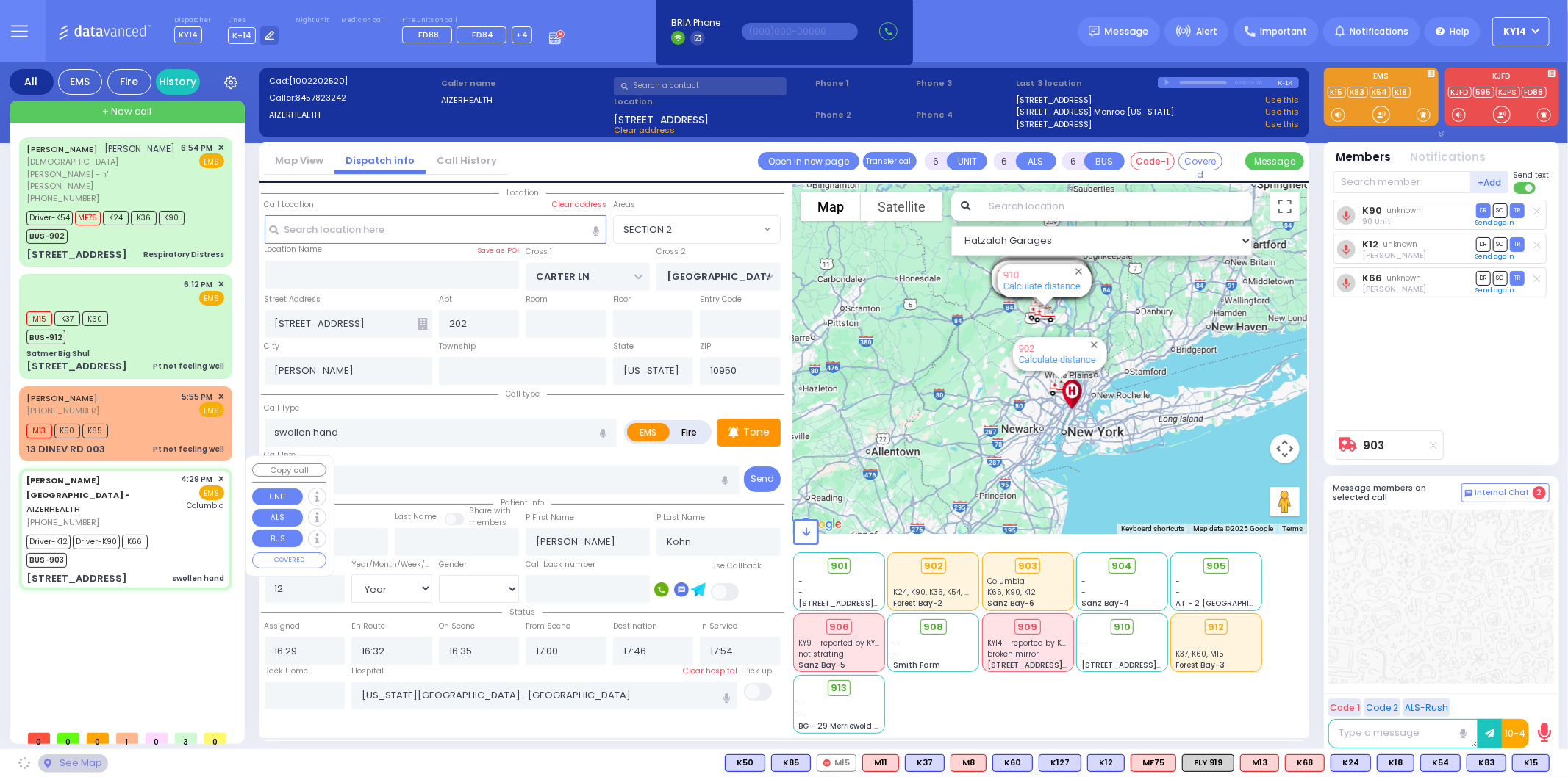
type input "[STREET_ADDRESS]"
type input "4"
type input "Arncliffe"
type input "[GEOGRAPHIC_DATA]"
type input "2205"
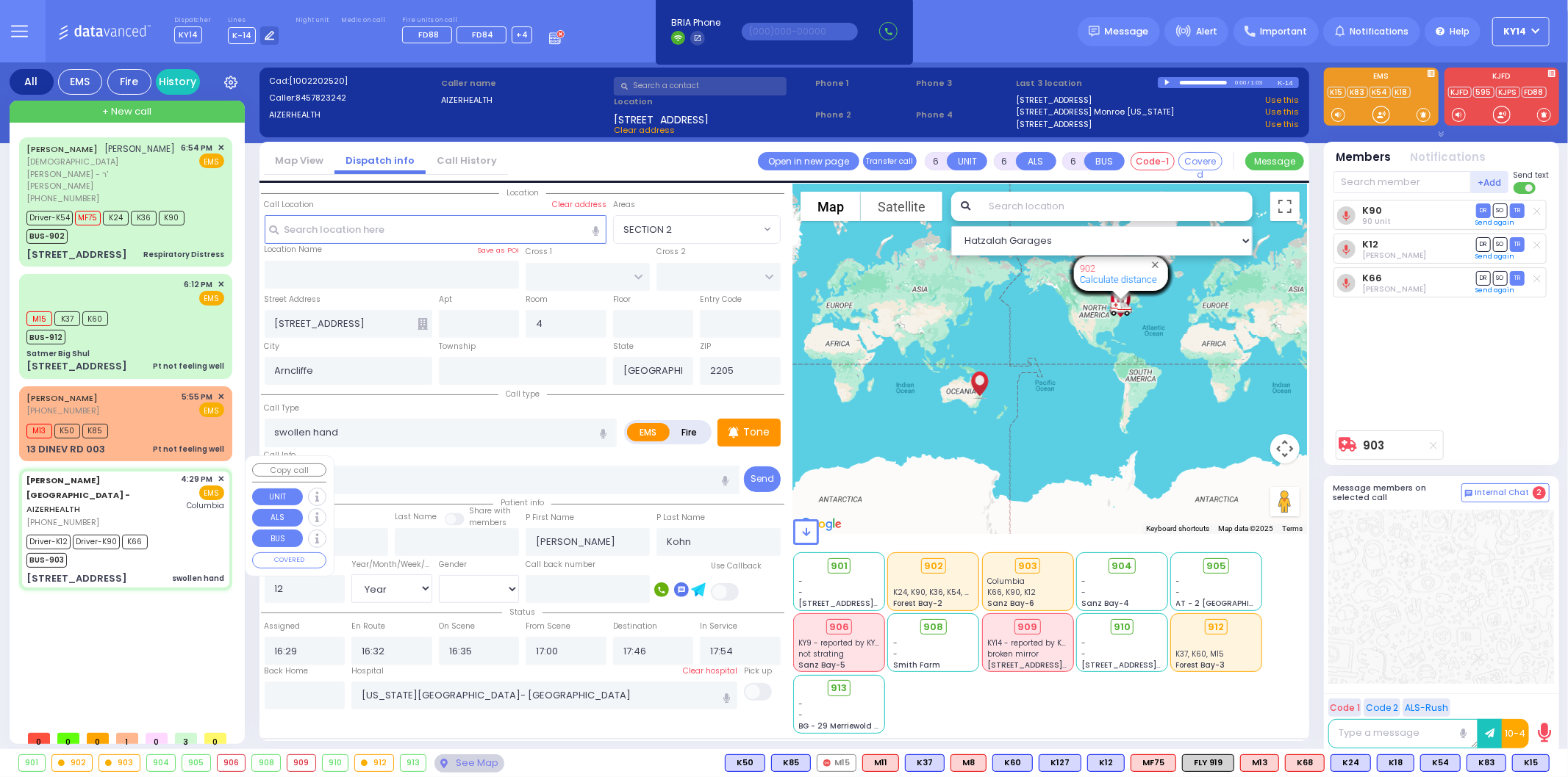
click at [217, 474] on span "✕" at bounding box center [220, 480] width 7 height 13
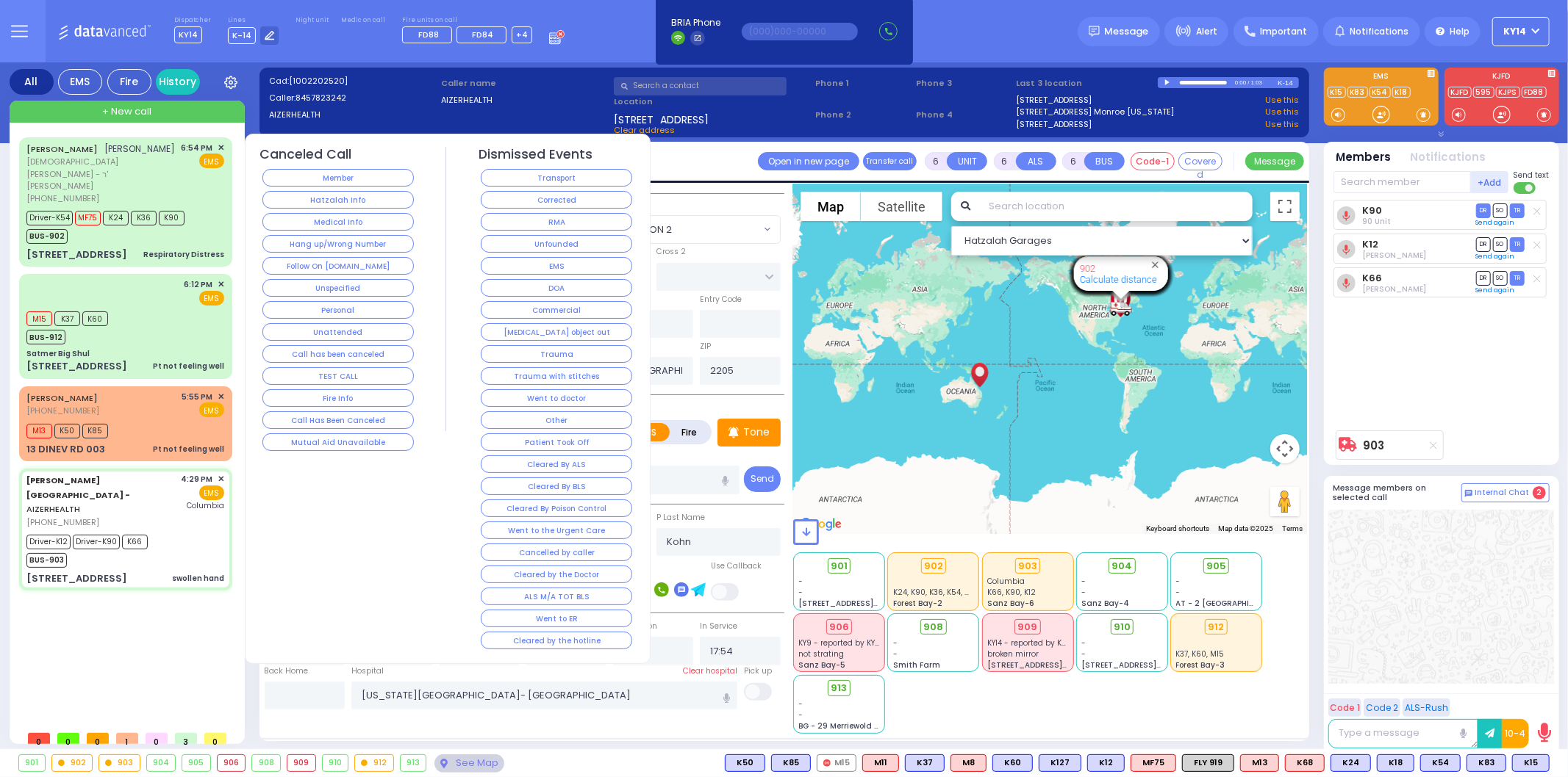
click at [566, 180] on button "Transport" at bounding box center [556, 178] width 151 height 18
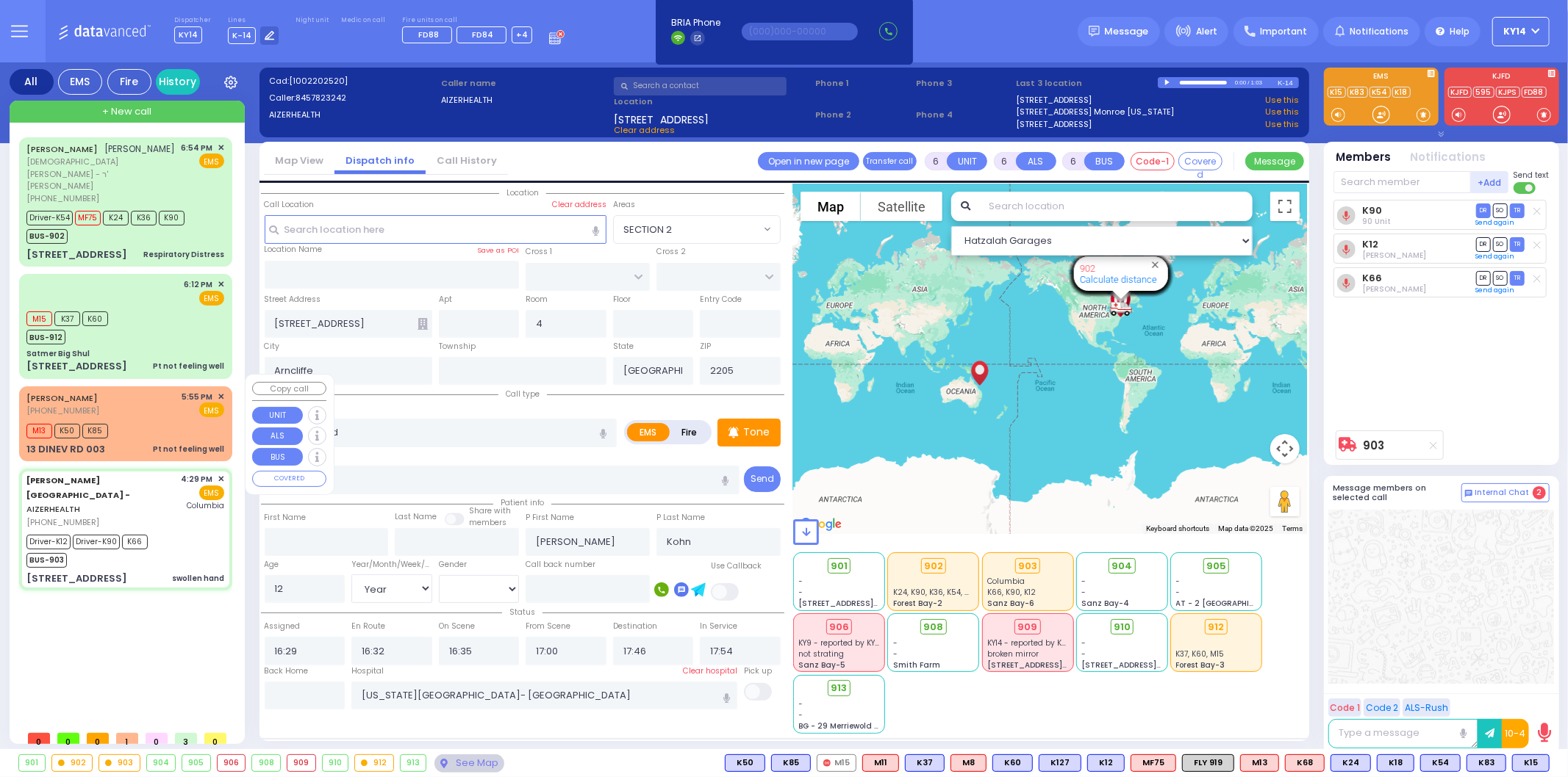
select select
radio input "true"
select select
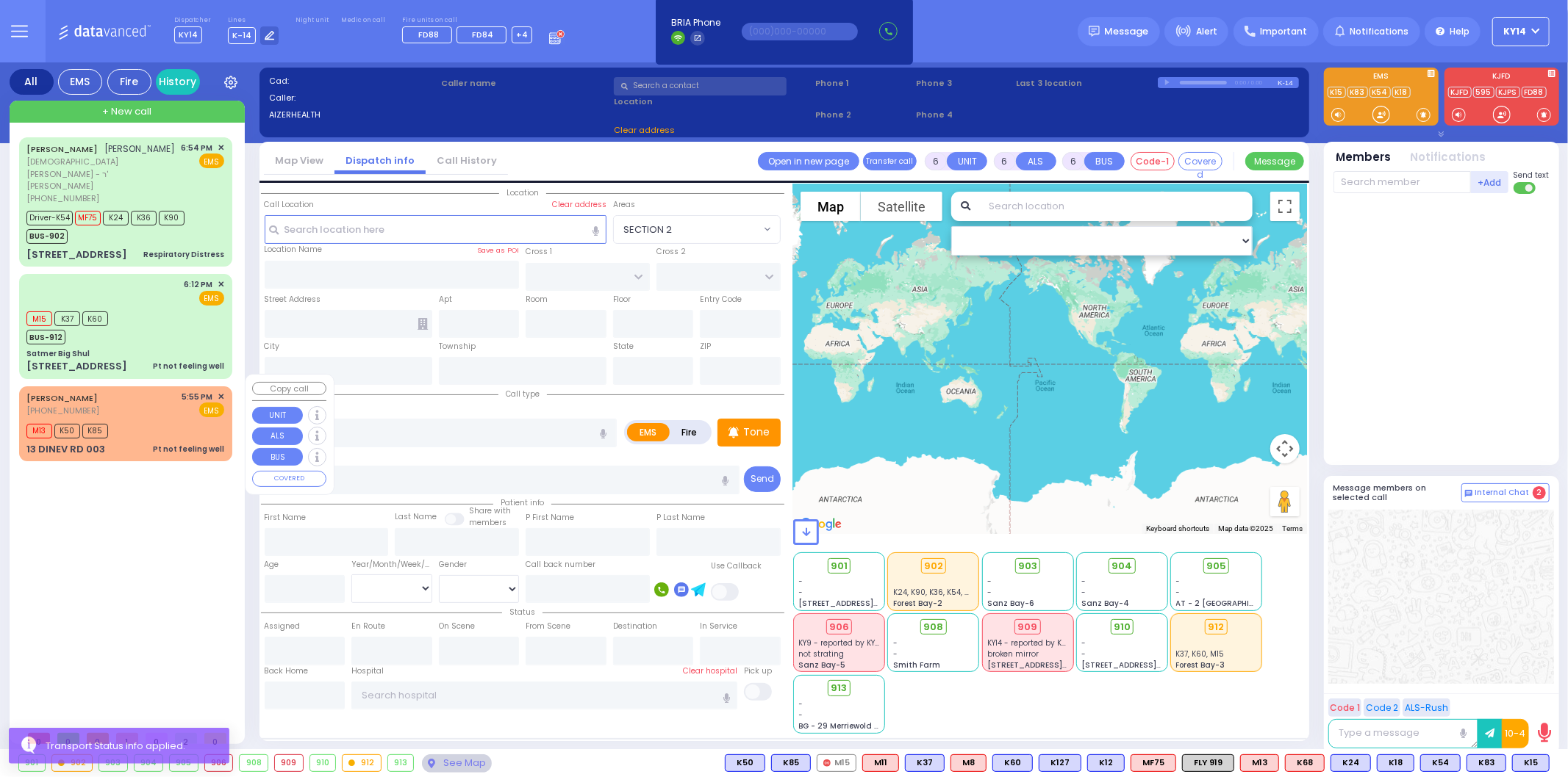
click at [136, 420] on div "M13 K50 K85" at bounding box center [125, 429] width 198 height 19
type input "1"
type input "0"
type input "1"
select select
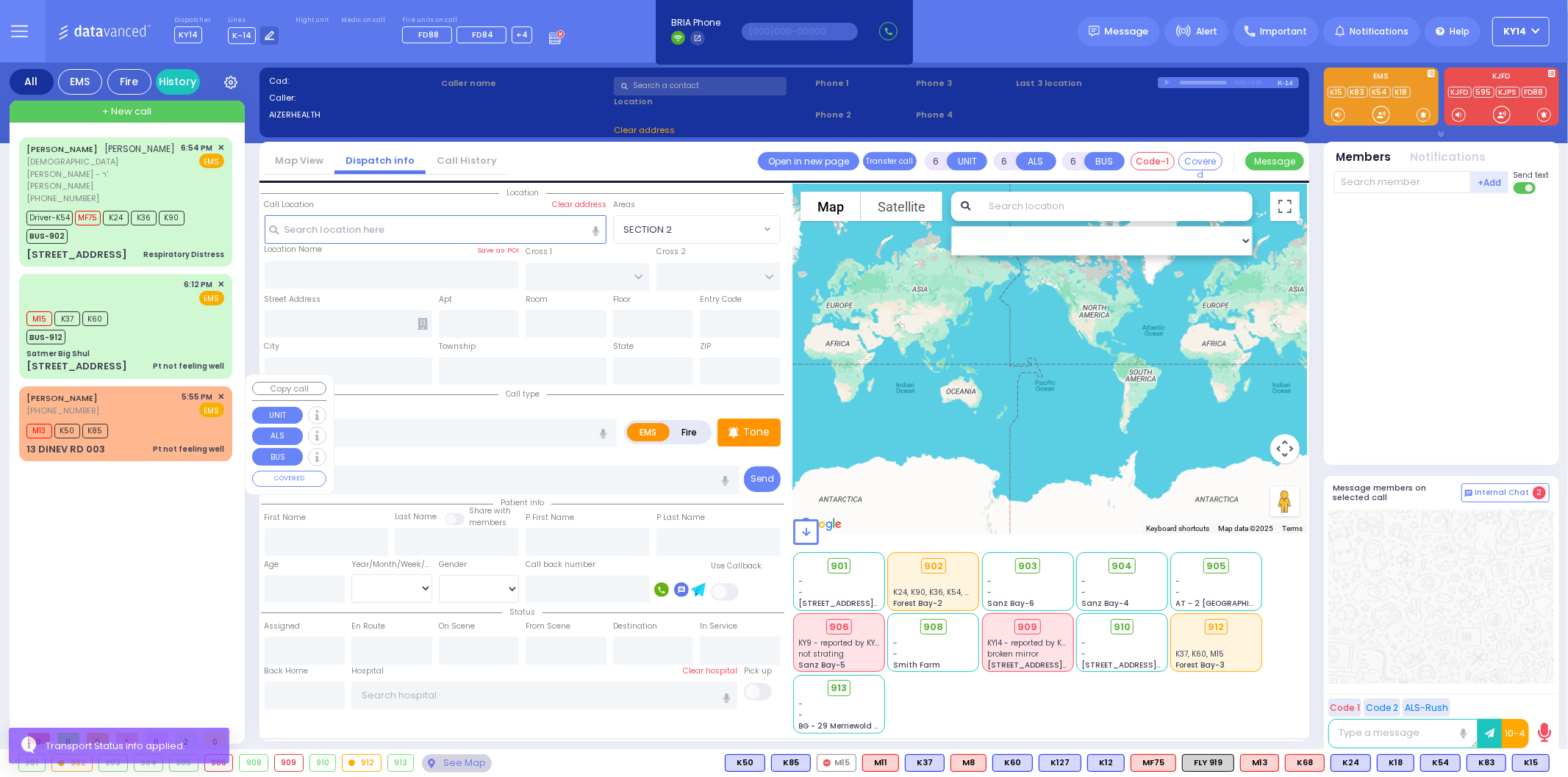
type input "Pt not feeling well"
radio input "true"
type input "[PERSON_NAME]"
type input "SAAL"
select select
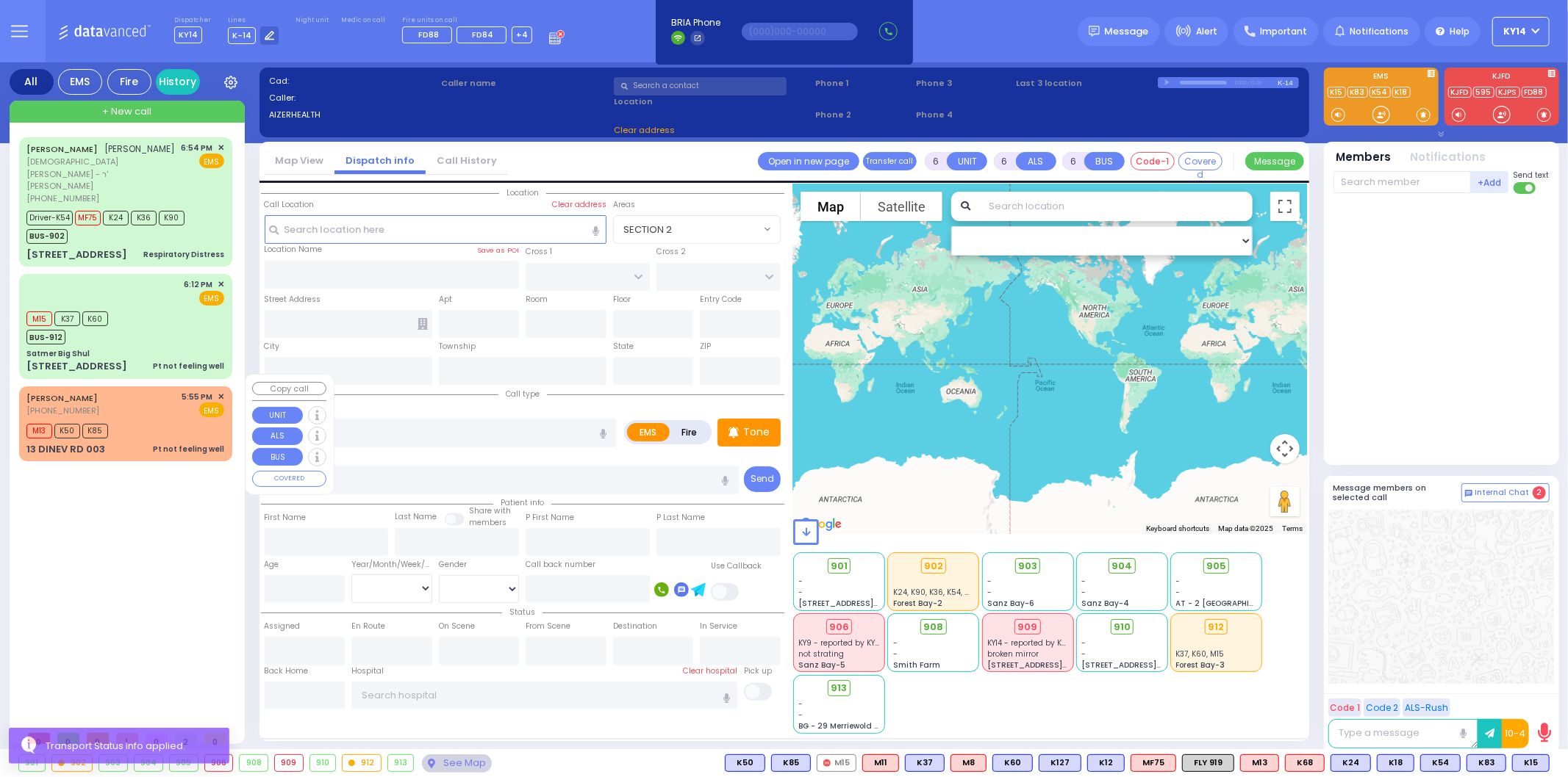
type input "17:55"
type input "17:57"
select select "Hatzalah Garages"
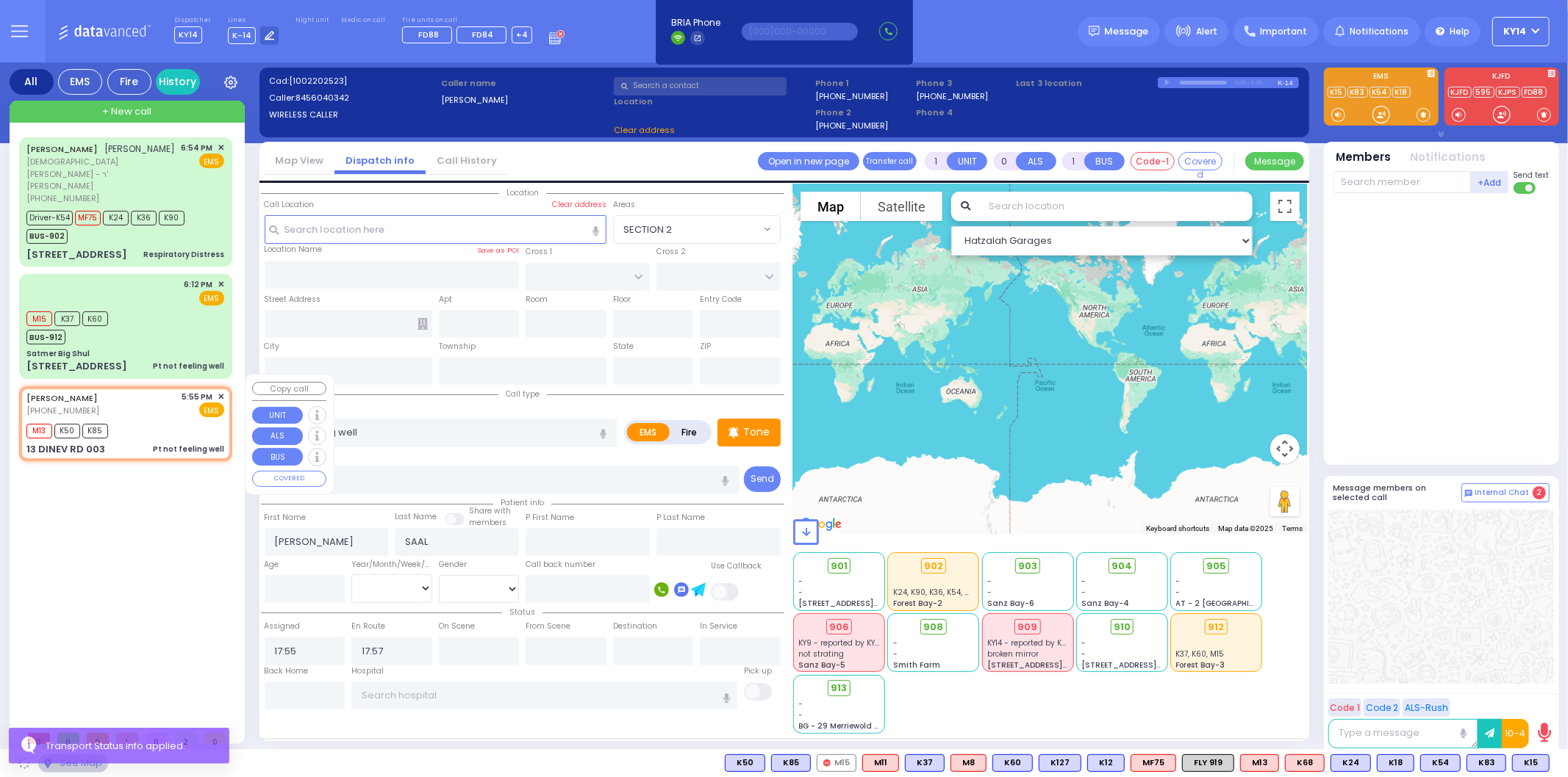
type input "DINEV COURT"
type input "[GEOGRAPHIC_DATA]"
type input "13 DINEV RD"
type input "003"
type input "[PERSON_NAME]"
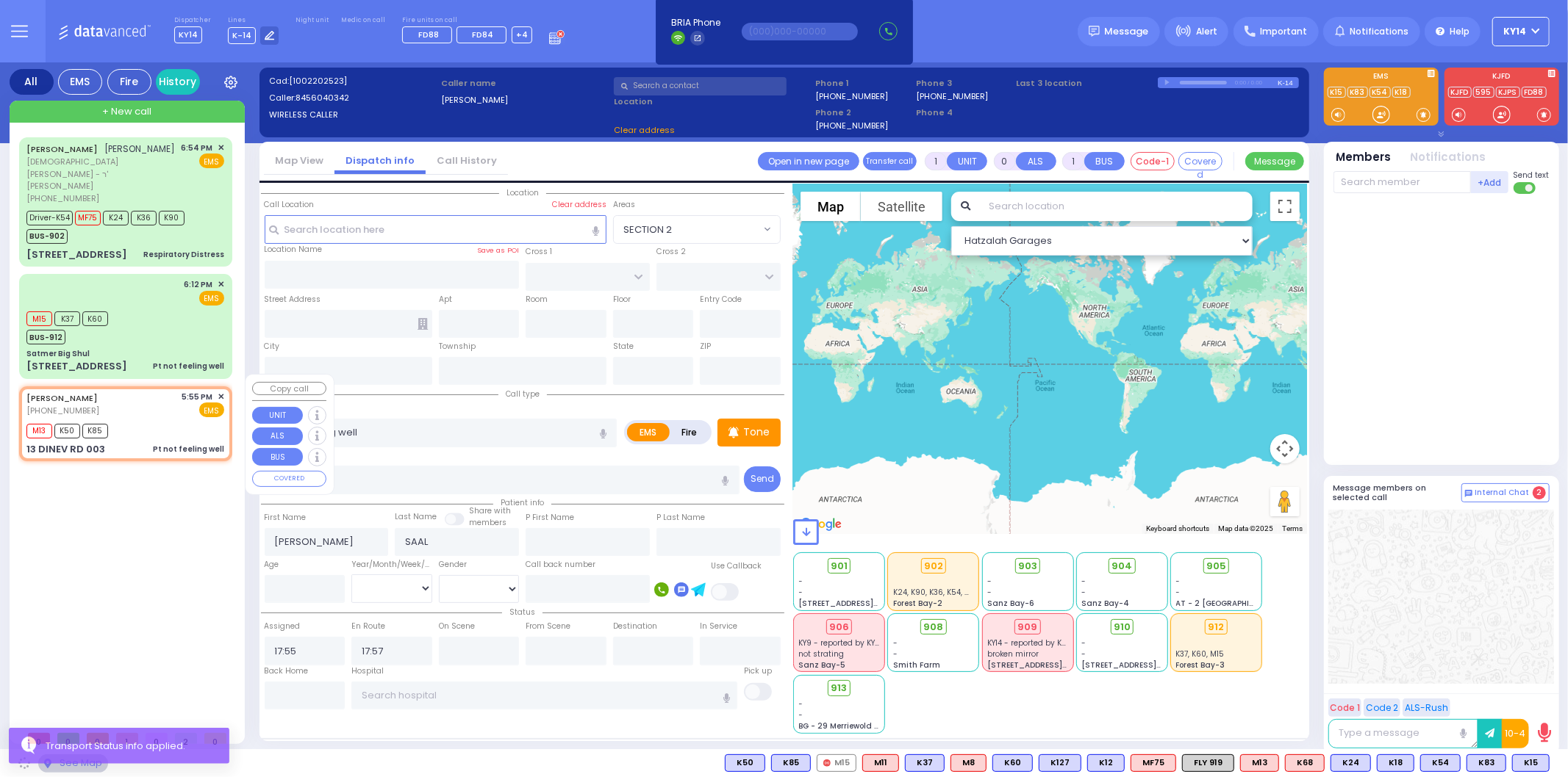
type input "[US_STATE]"
type input "10950"
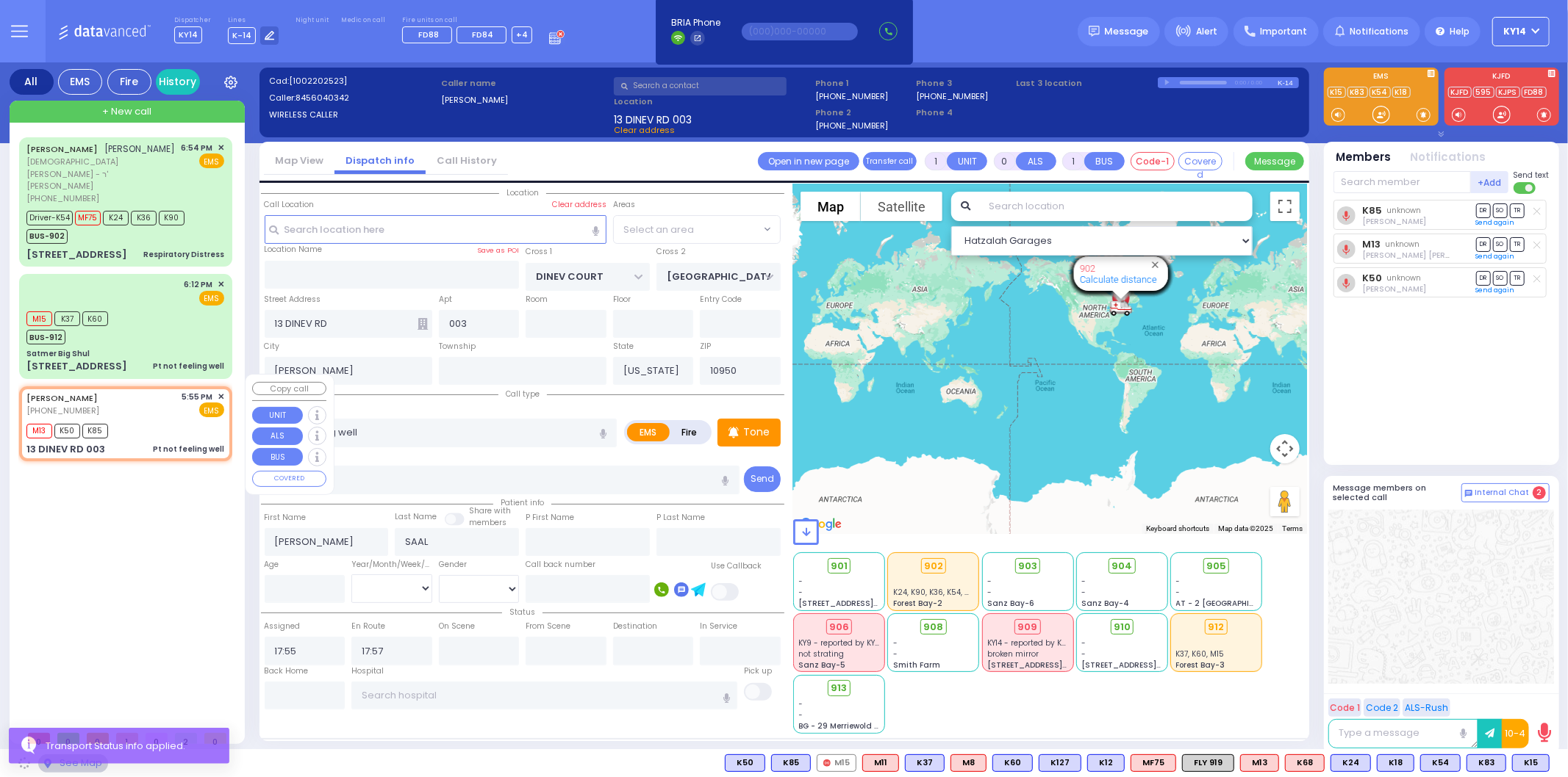
select select "BEIRECH MOSHE"
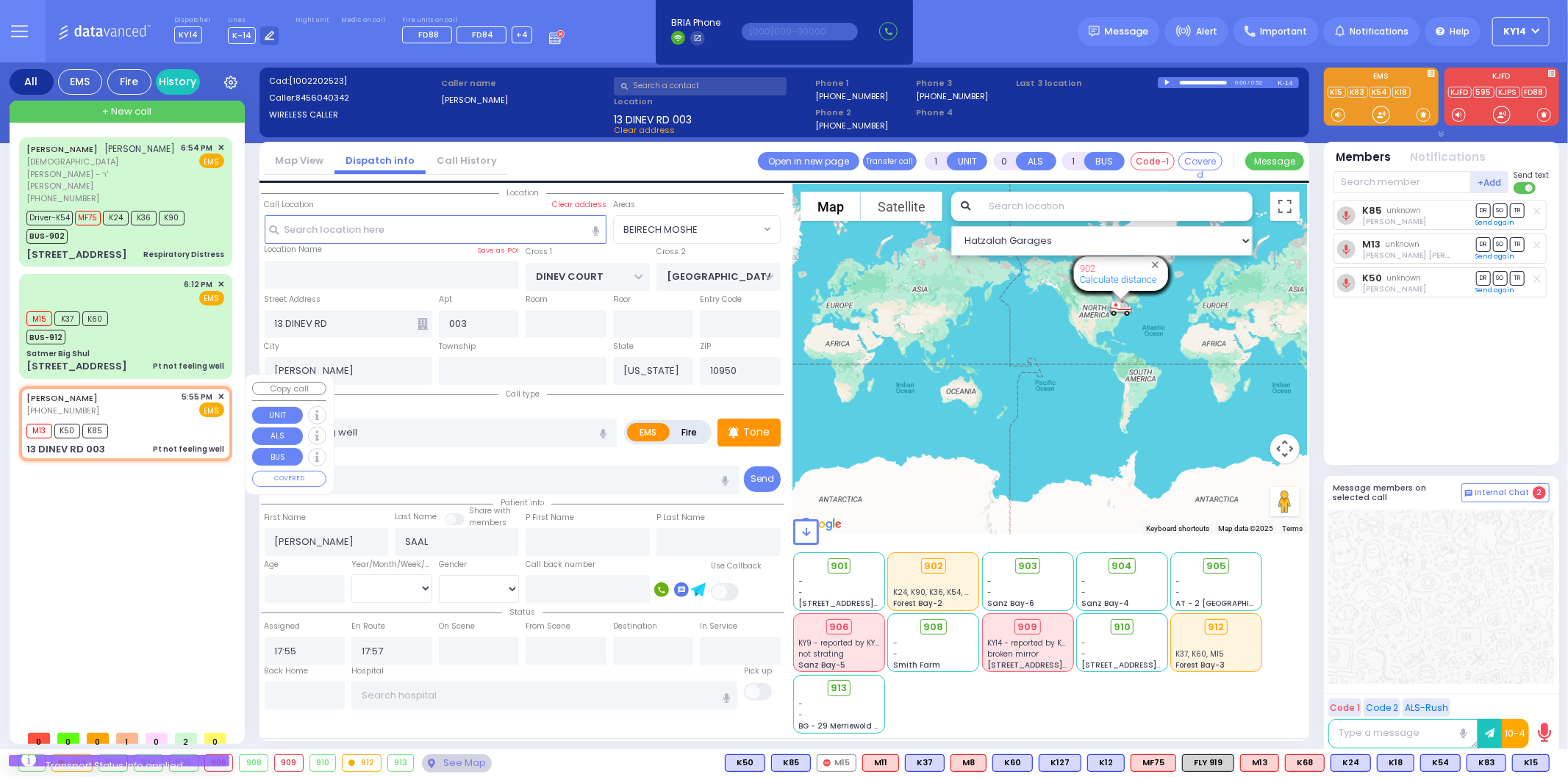
click at [219, 391] on span "✕" at bounding box center [220, 397] width 7 height 13
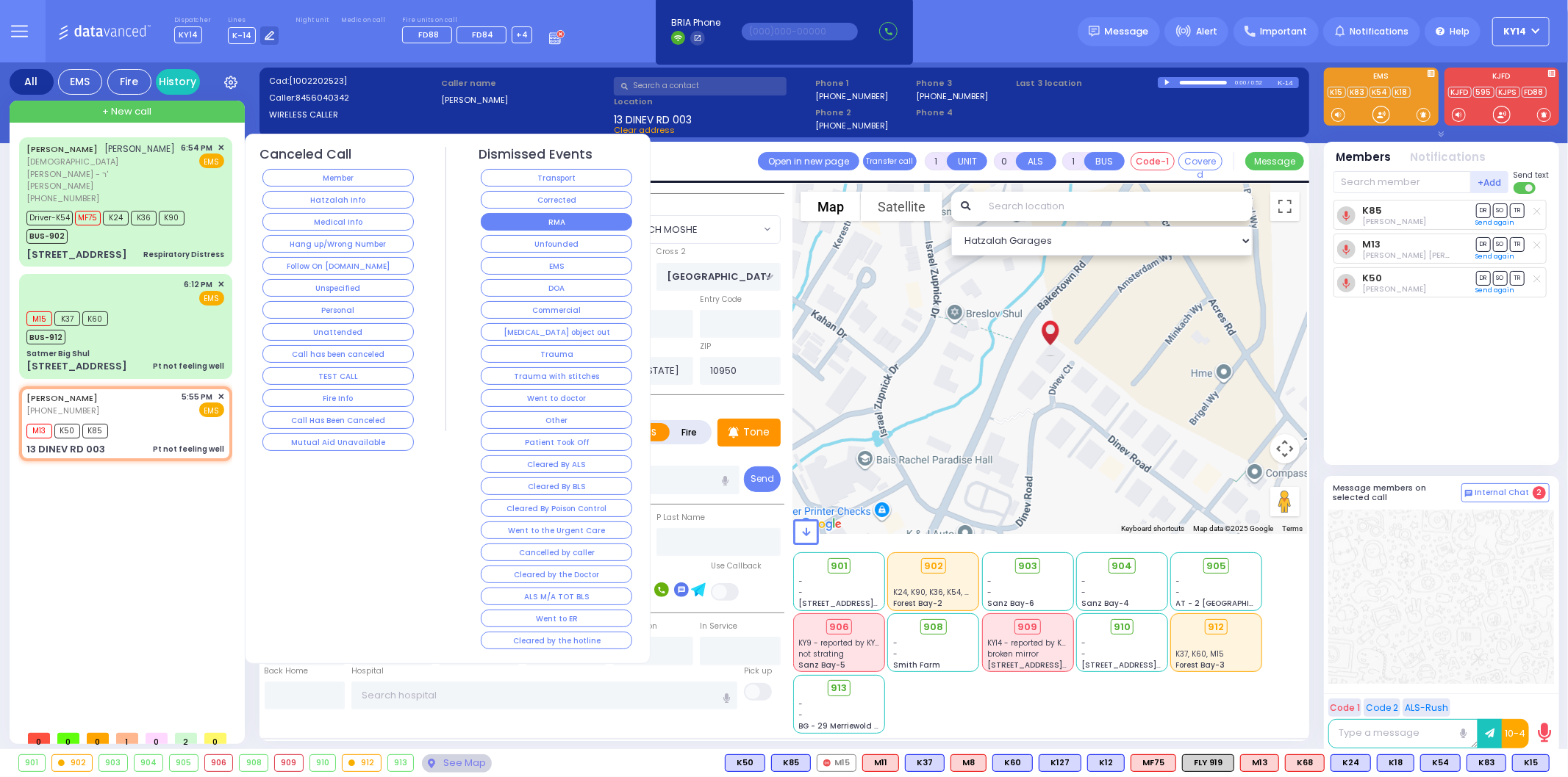
click at [610, 215] on button "RMA" at bounding box center [556, 222] width 151 height 18
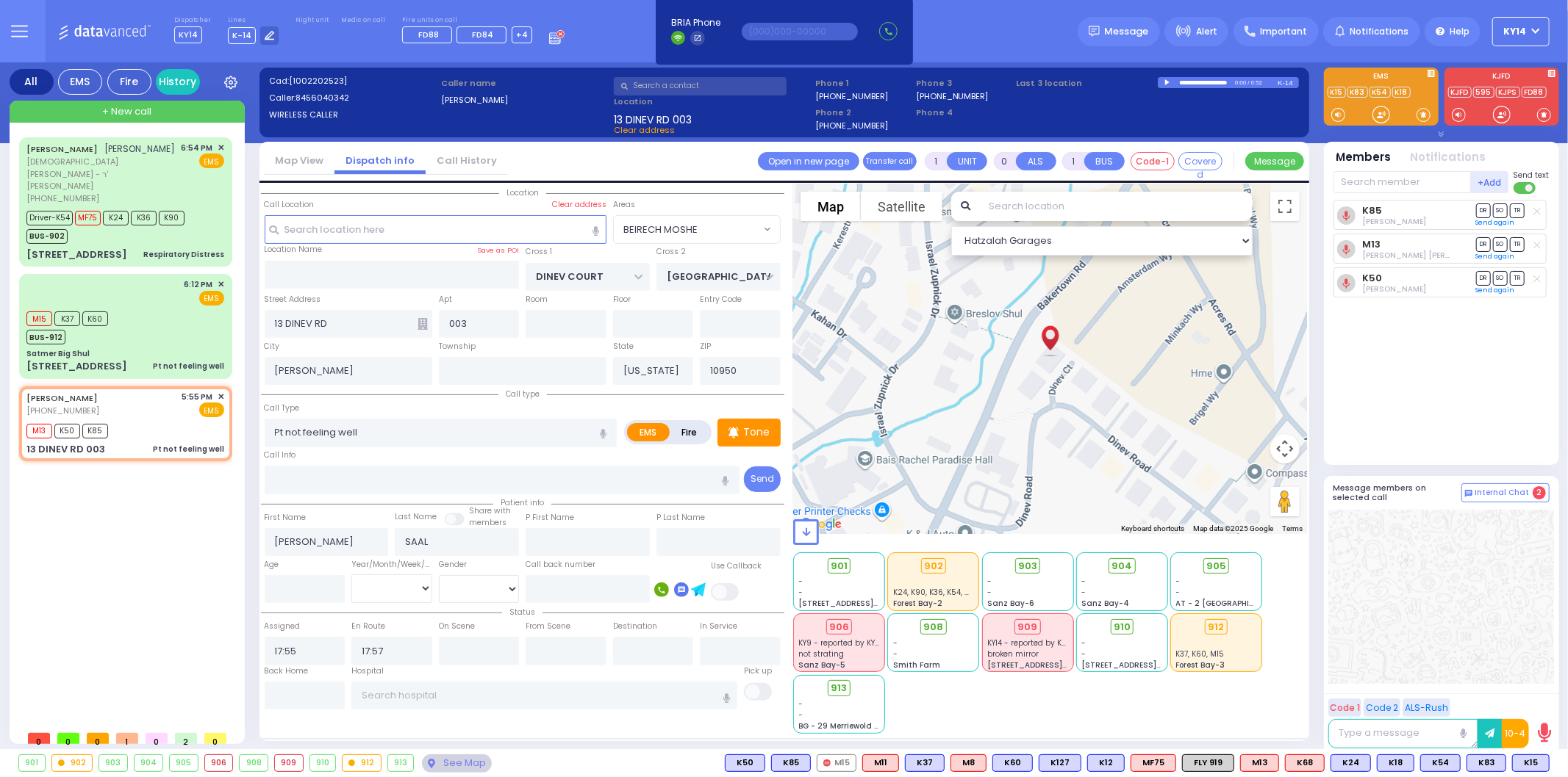
select select
radio input "true"
select select
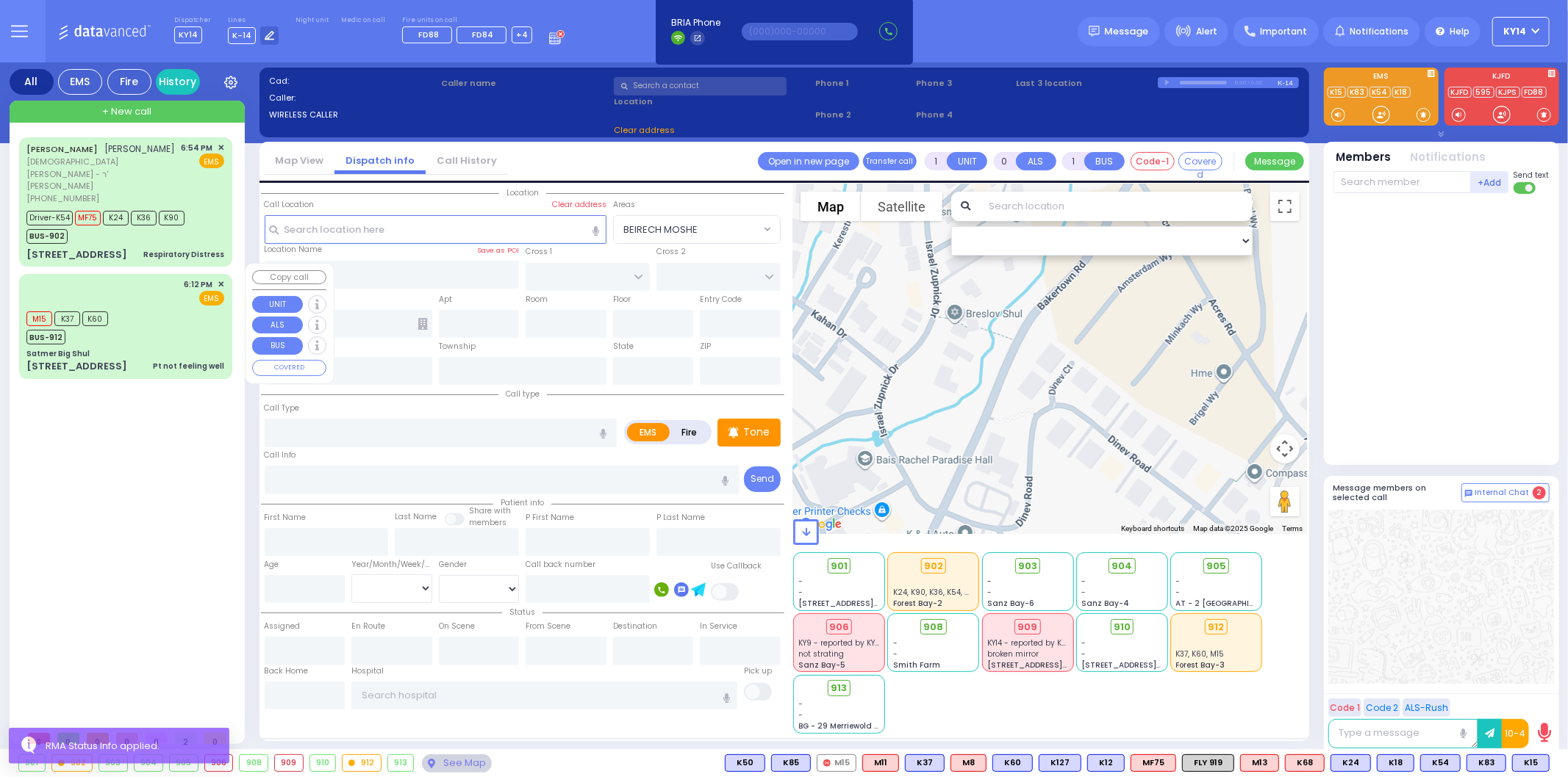
click at [123, 296] on div "6:12 PM ✕ EMS M15 K37" at bounding box center [125, 326] width 208 height 100
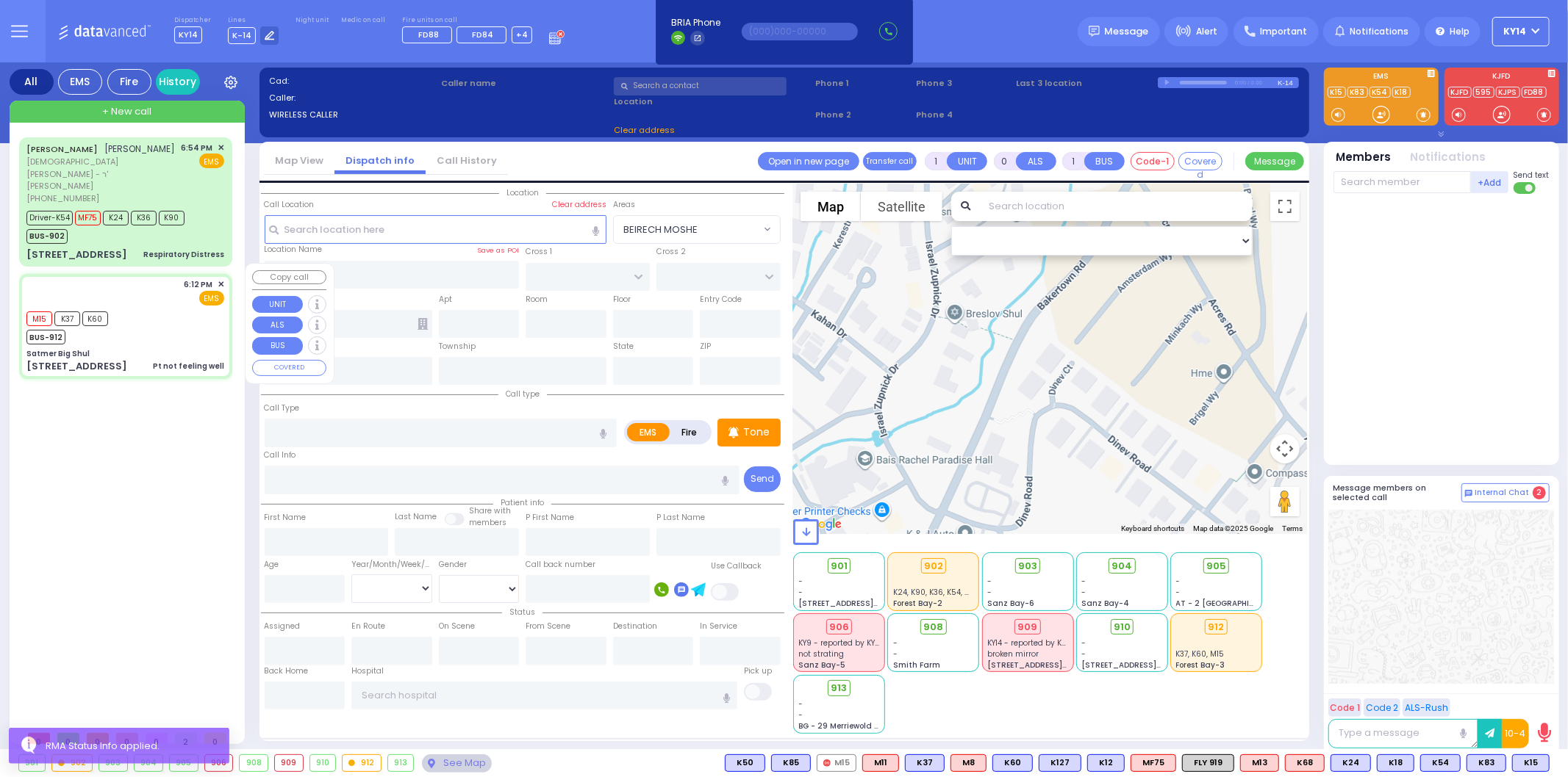
type input "6"
select select
type input "Pt not feeling well"
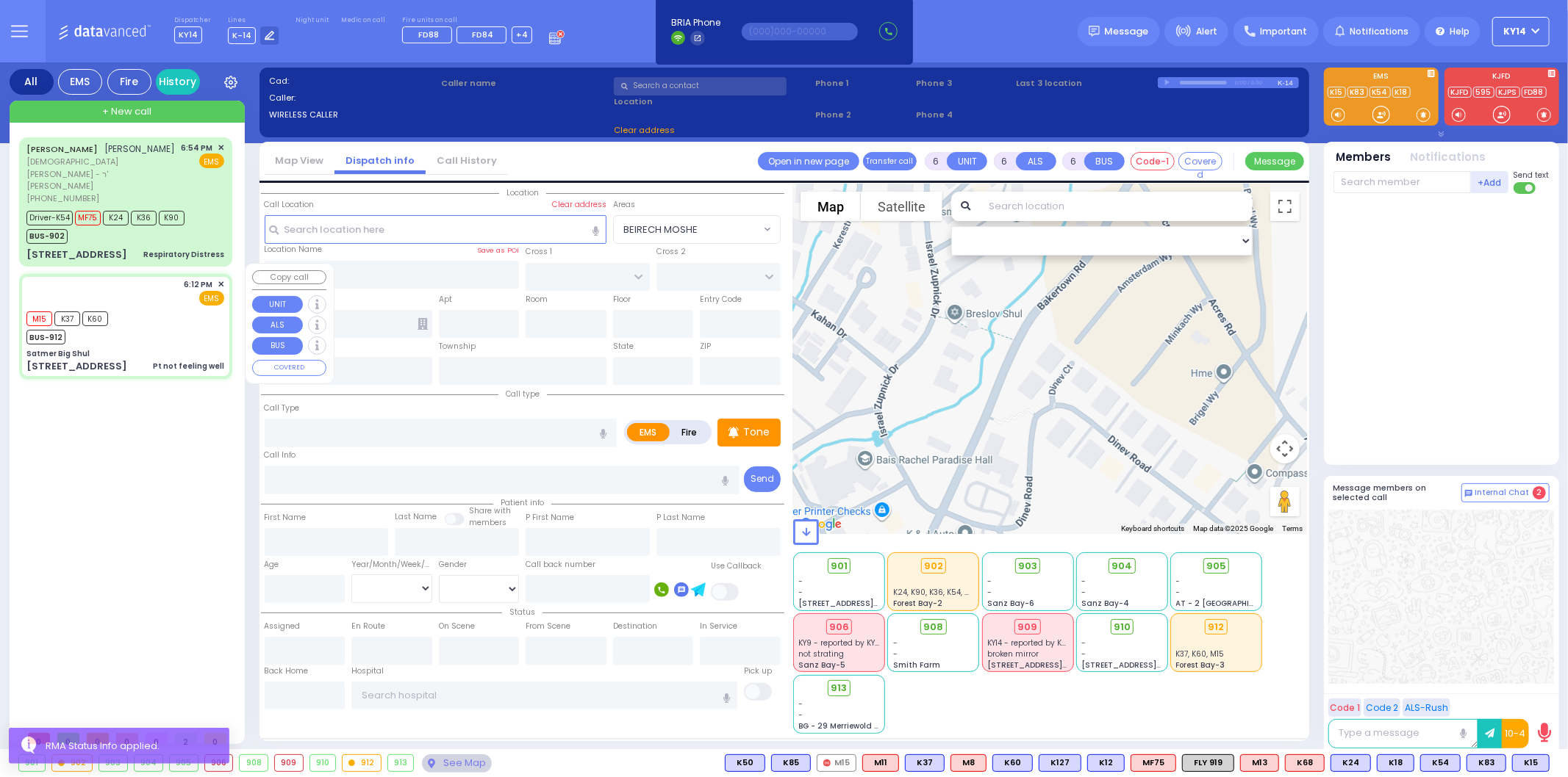
radio input "true"
type input "Sh"
type input "Promowitz"
select select "Year"
type input "18:12"
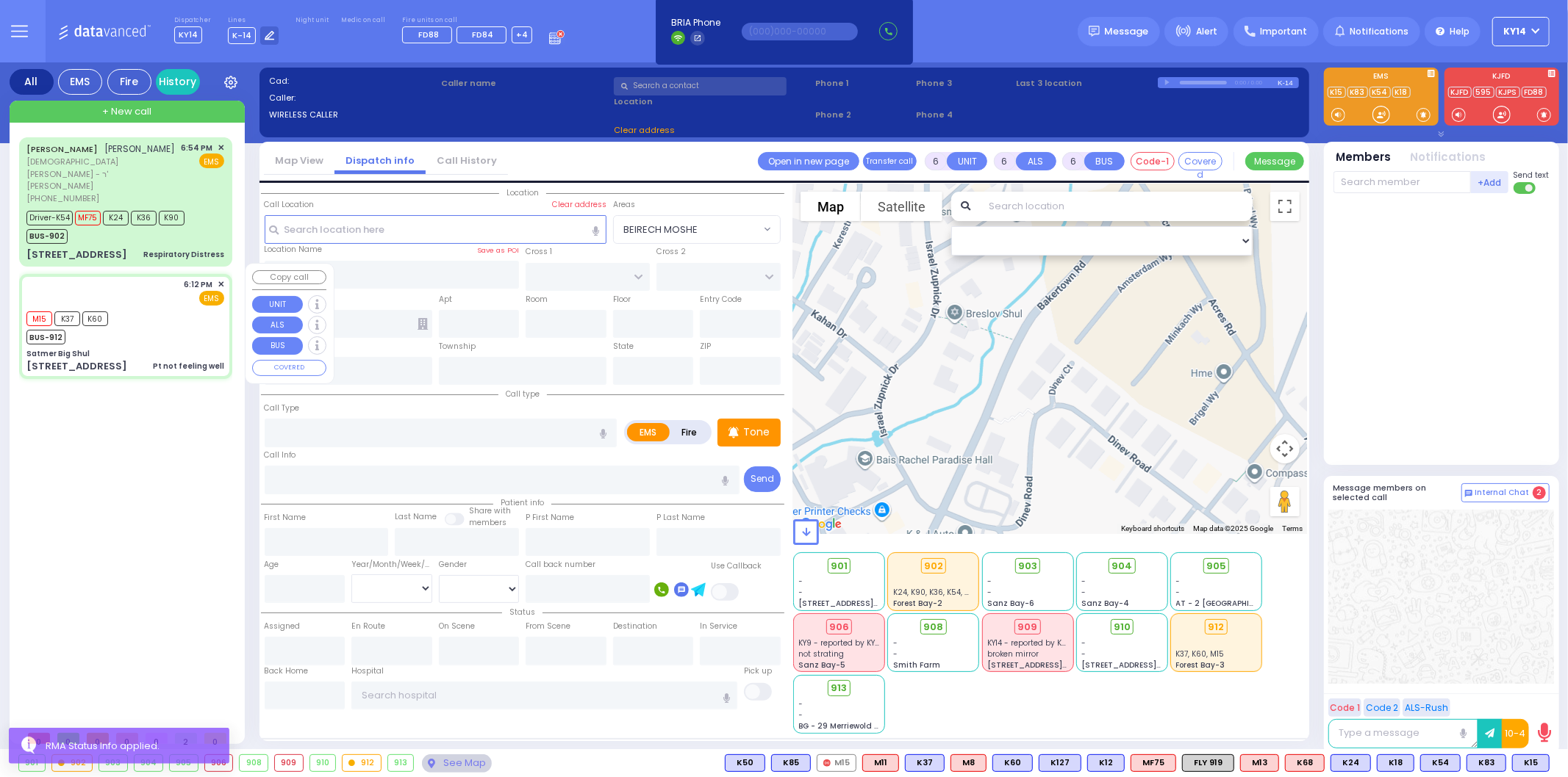
type input "18:12"
type input "18:36"
type input "[GEOGRAPHIC_DATA] [STREET_ADDRESS][GEOGRAPHIC_DATA] Suffern"
select select "Hatzalah Garages"
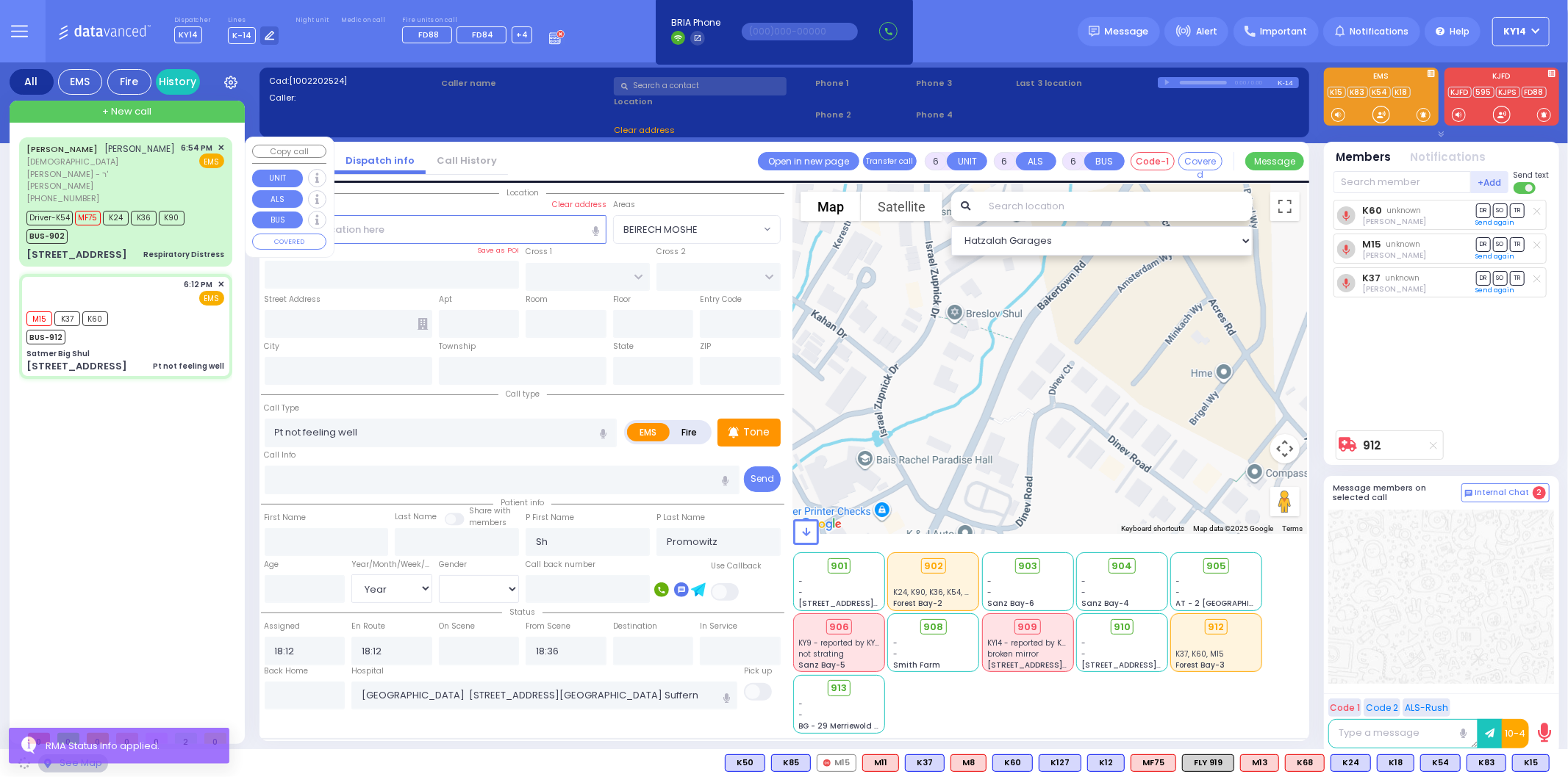
type input "Satmer Big Shul"
type input "EAHAL COURT"
type input "[STREET_ADDRESS]"
type input "[PERSON_NAME]"
type input "[US_STATE]"
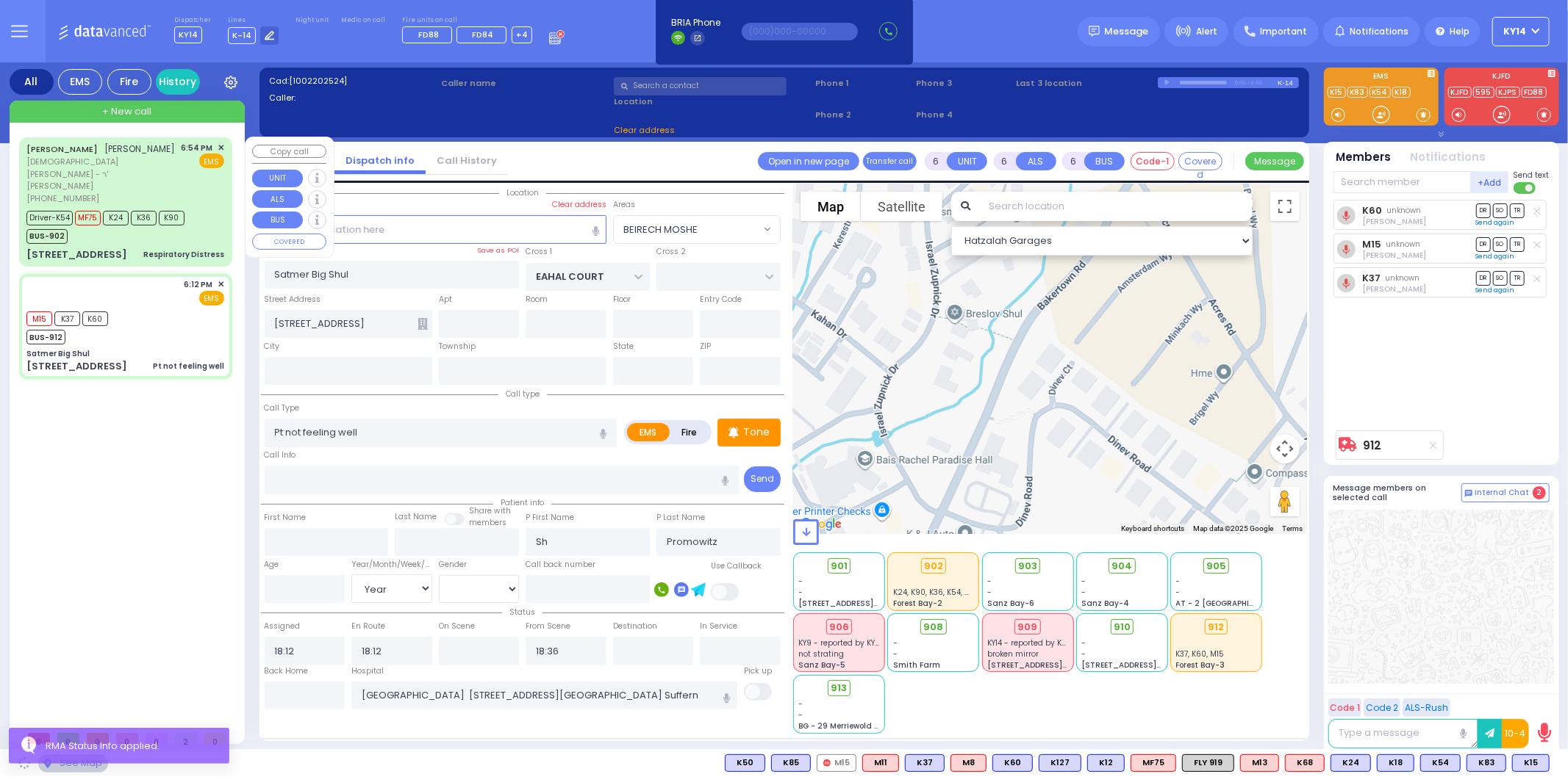
type input "10950"
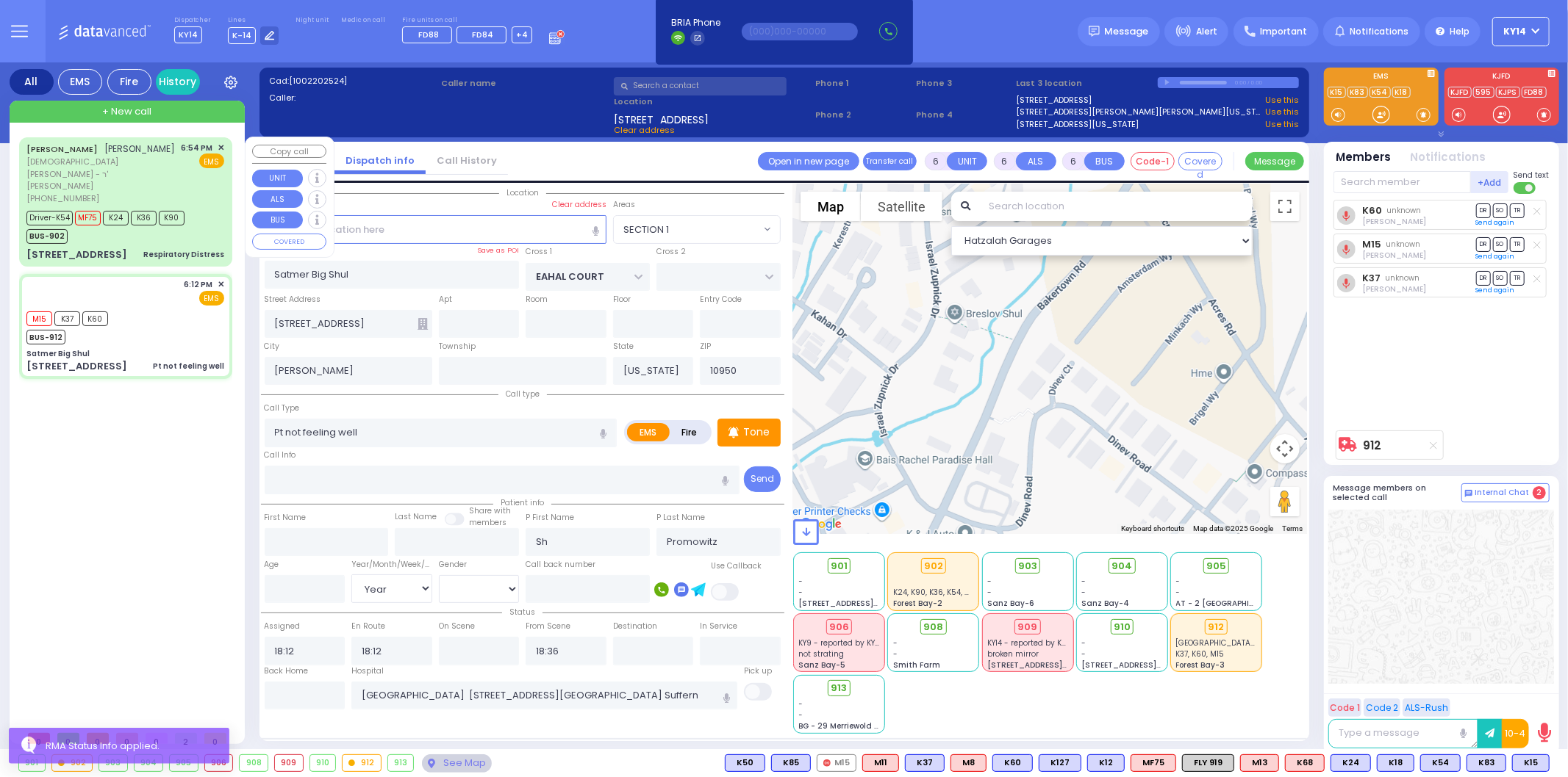
select select "SECTION 1"
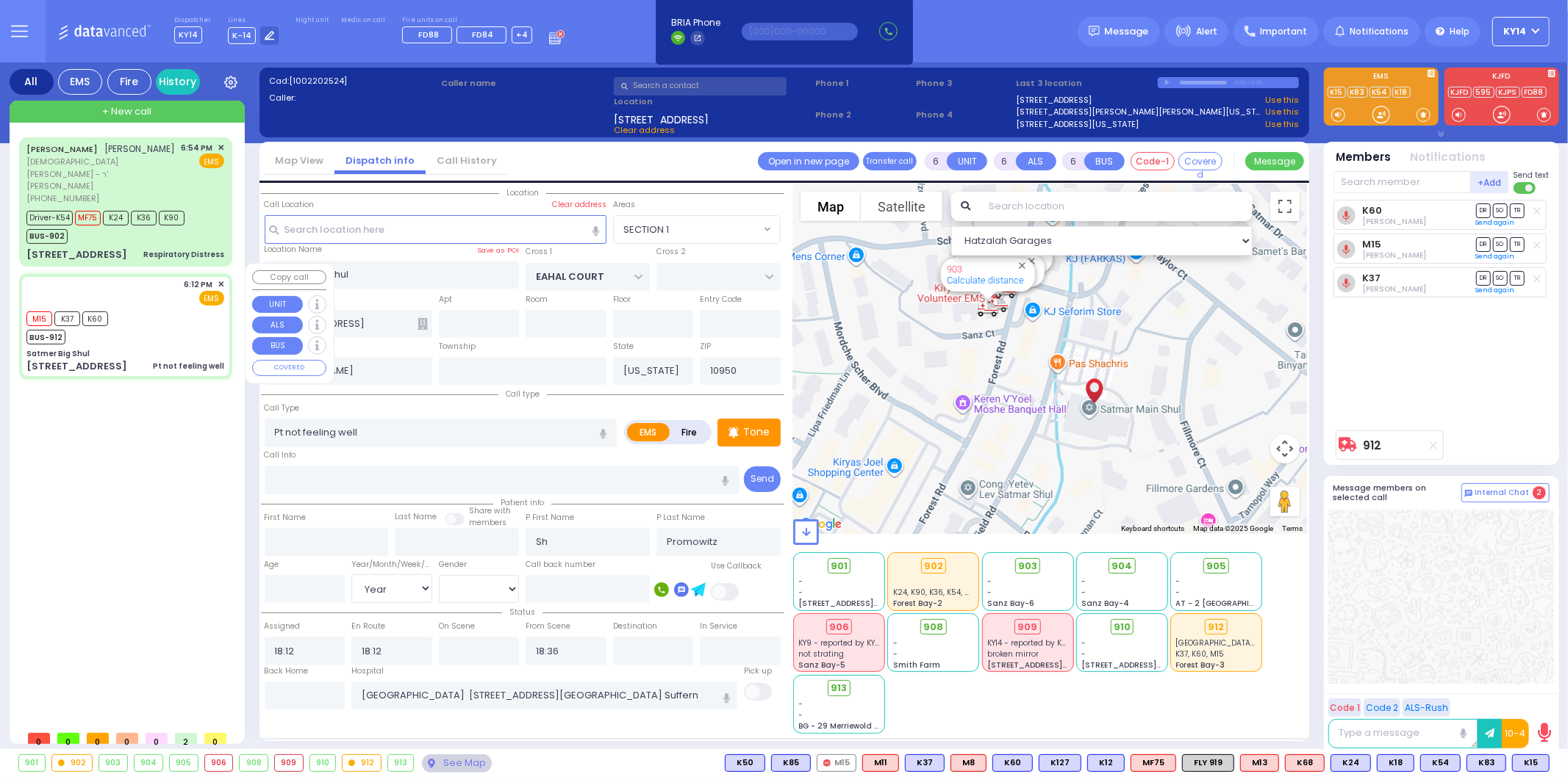
click at [222, 279] on span "✕" at bounding box center [220, 285] width 7 height 13
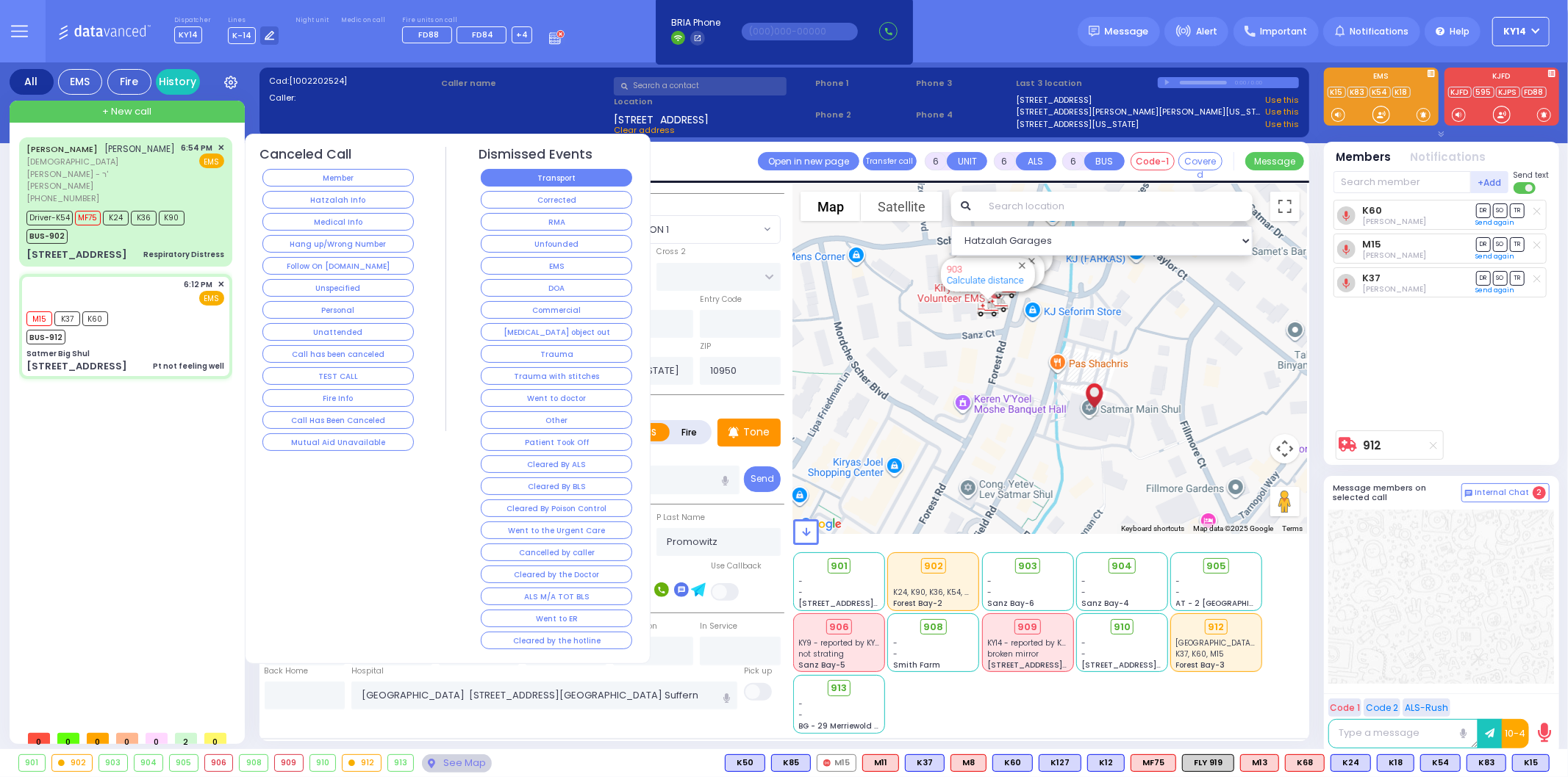
click at [569, 181] on button "Transport" at bounding box center [556, 178] width 151 height 18
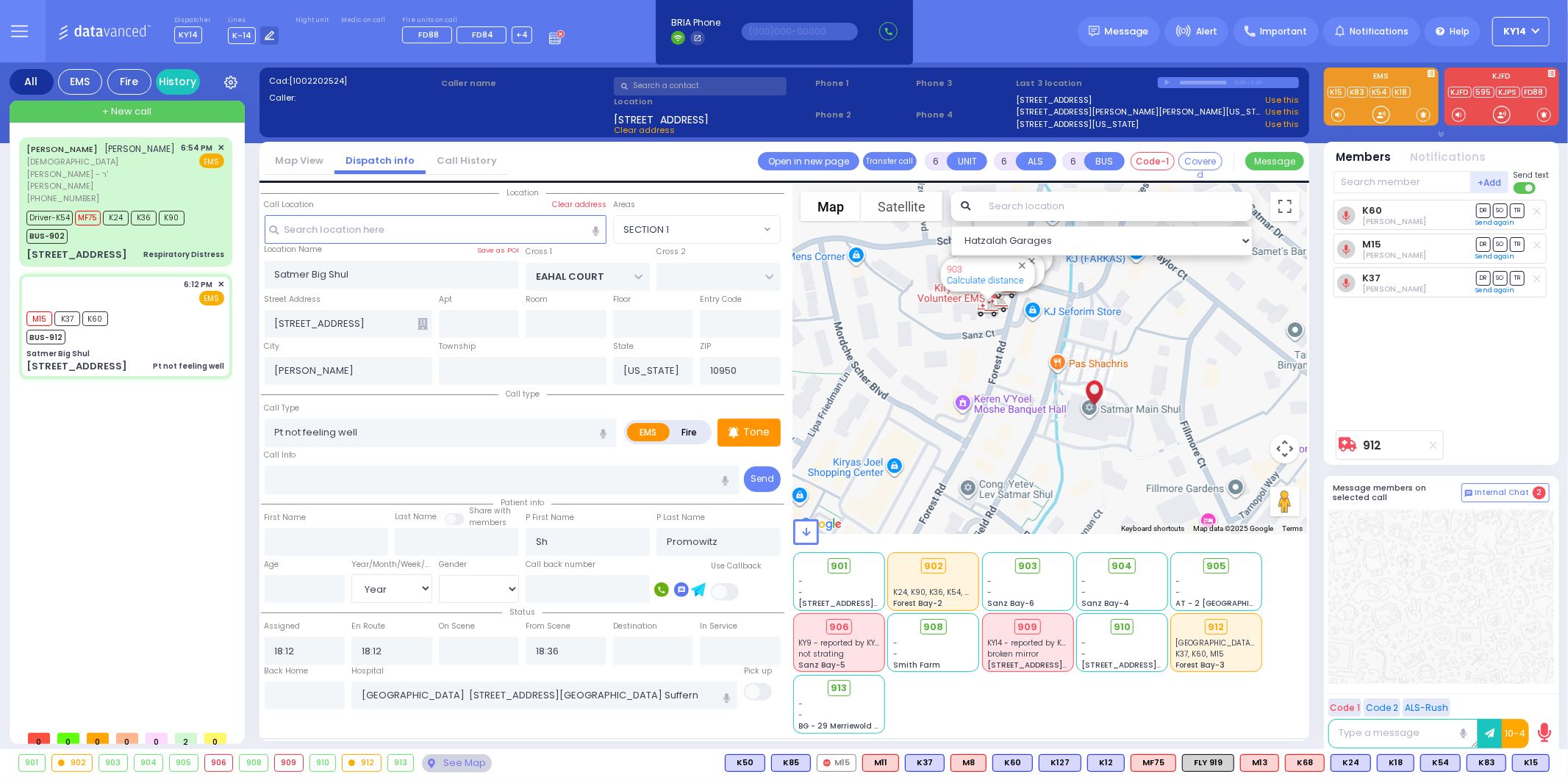
select select
radio input "true"
select select
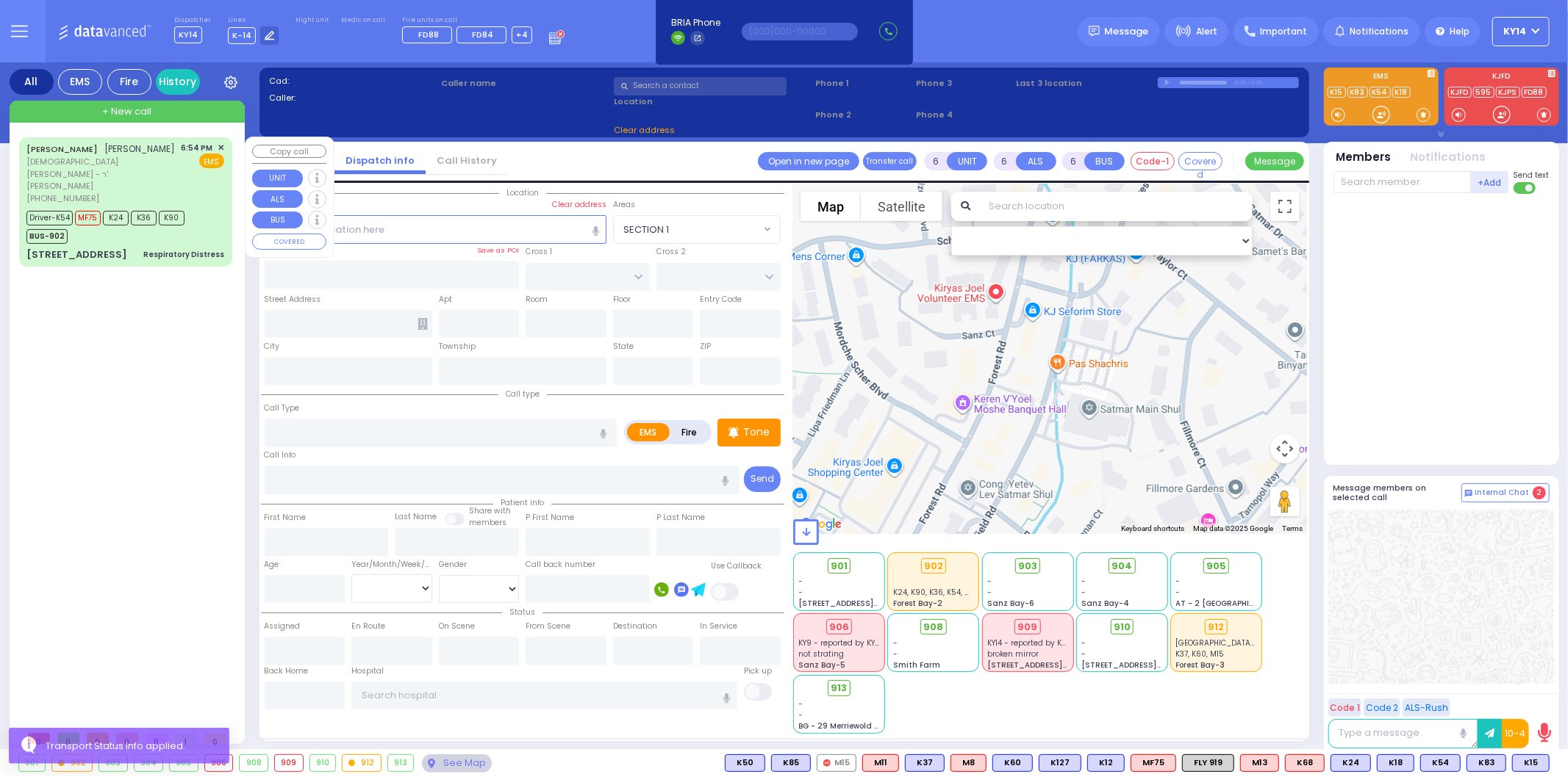
click at [118, 226] on div "BUS-902" at bounding box center [105, 235] width 158 height 19
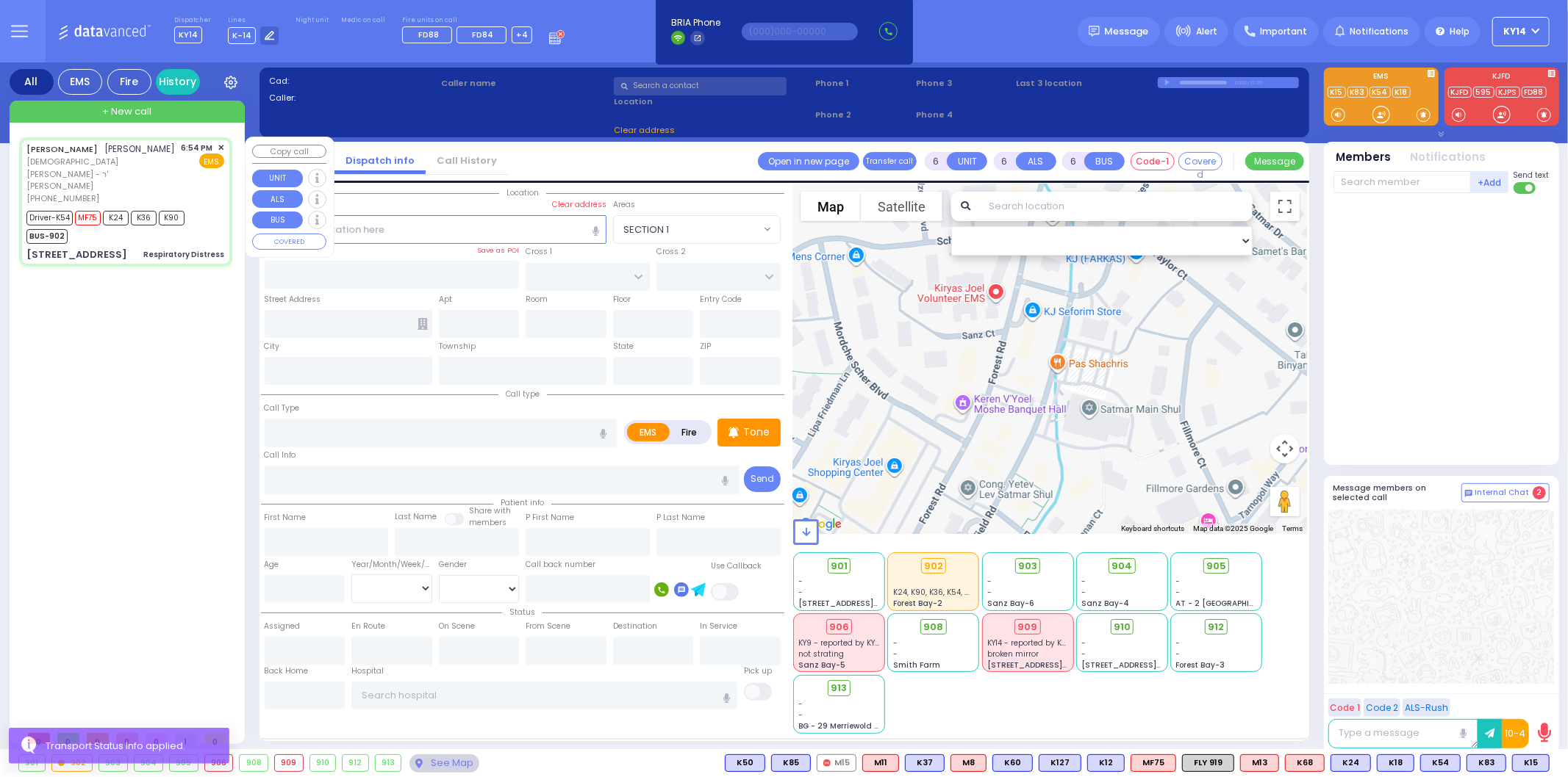
type input "2"
type input "1"
select select
type input "Respiratory Distress"
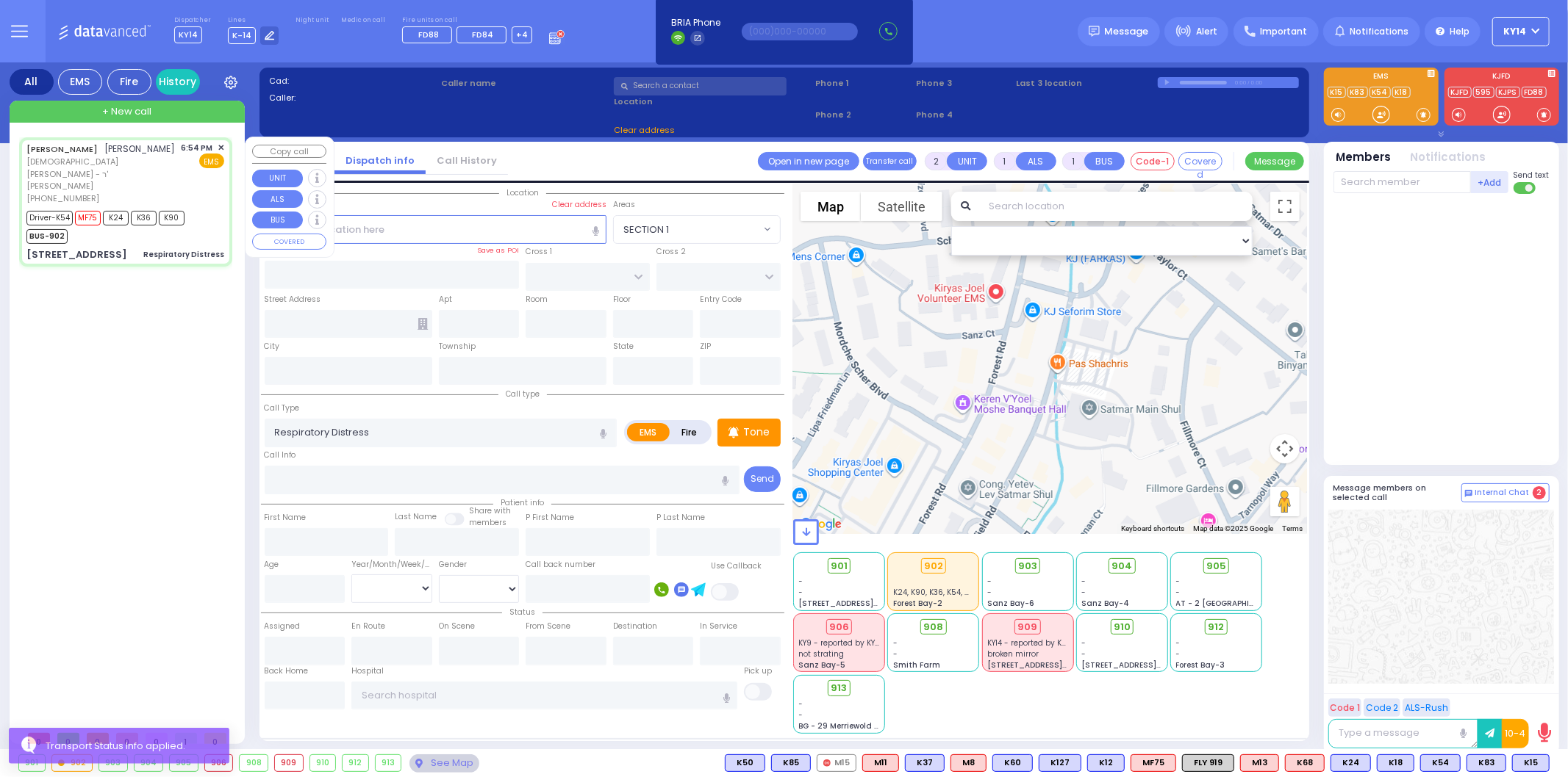
radio input "true"
type input "[PERSON_NAME]"
